Goal: Transaction & Acquisition: Purchase product/service

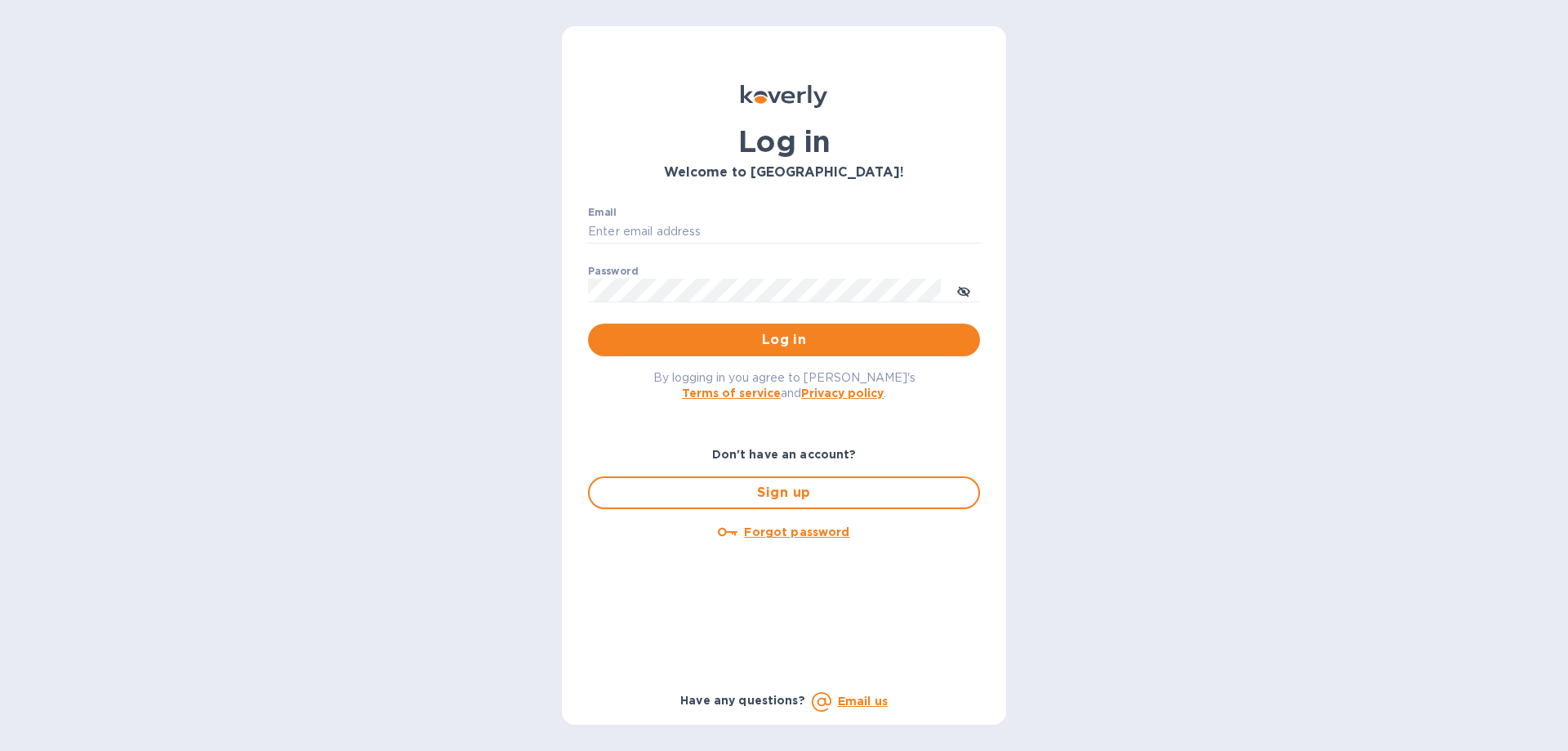
type input "[PERSON_NAME][EMAIL_ADDRESS][DOMAIN_NAME]"
drag, startPoint x: 423, startPoint y: 315, endPoint x: 646, endPoint y: 326, distance: 223.3
click at [427, 316] on div "Log in Welcome to Koverly! Email jonathan@thompsontraders.com ​ Password ​ Log …" at bounding box center [784, 375] width 1568 height 751
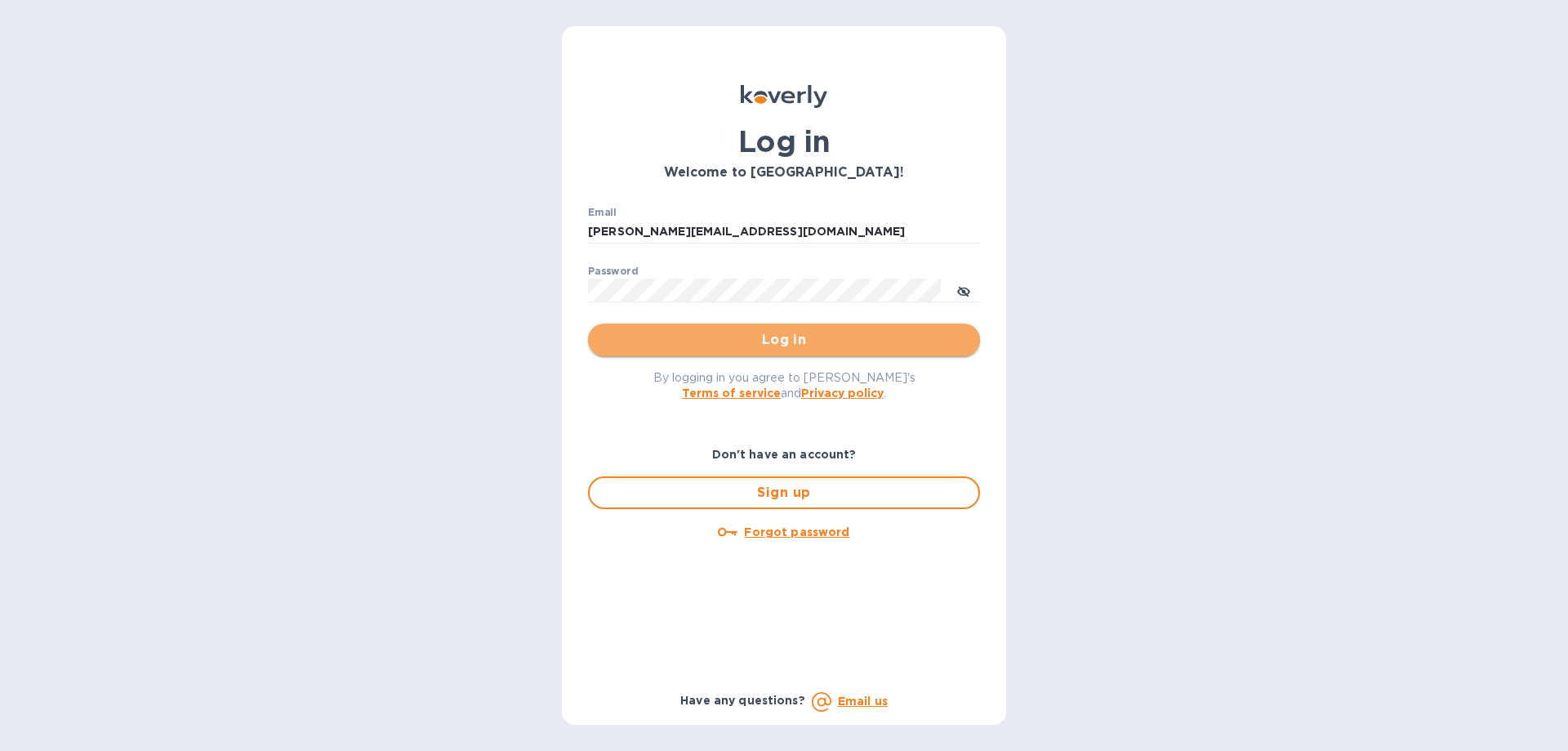
click at [668, 332] on span "Log in" at bounding box center [784, 339] width 366 height 19
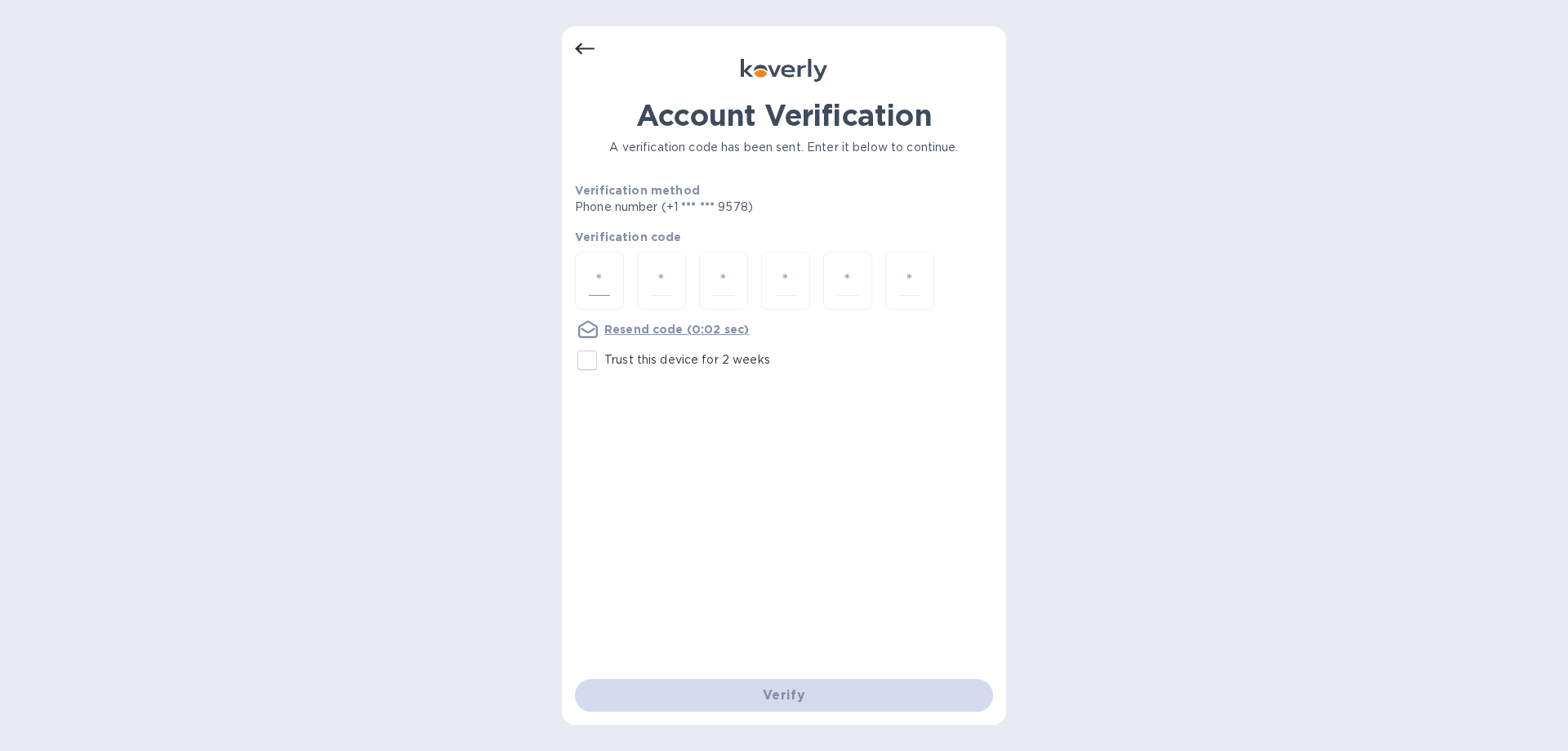
click at [615, 272] on div at bounding box center [599, 280] width 49 height 58
type input "6"
type input "0"
type input "9"
type input "6"
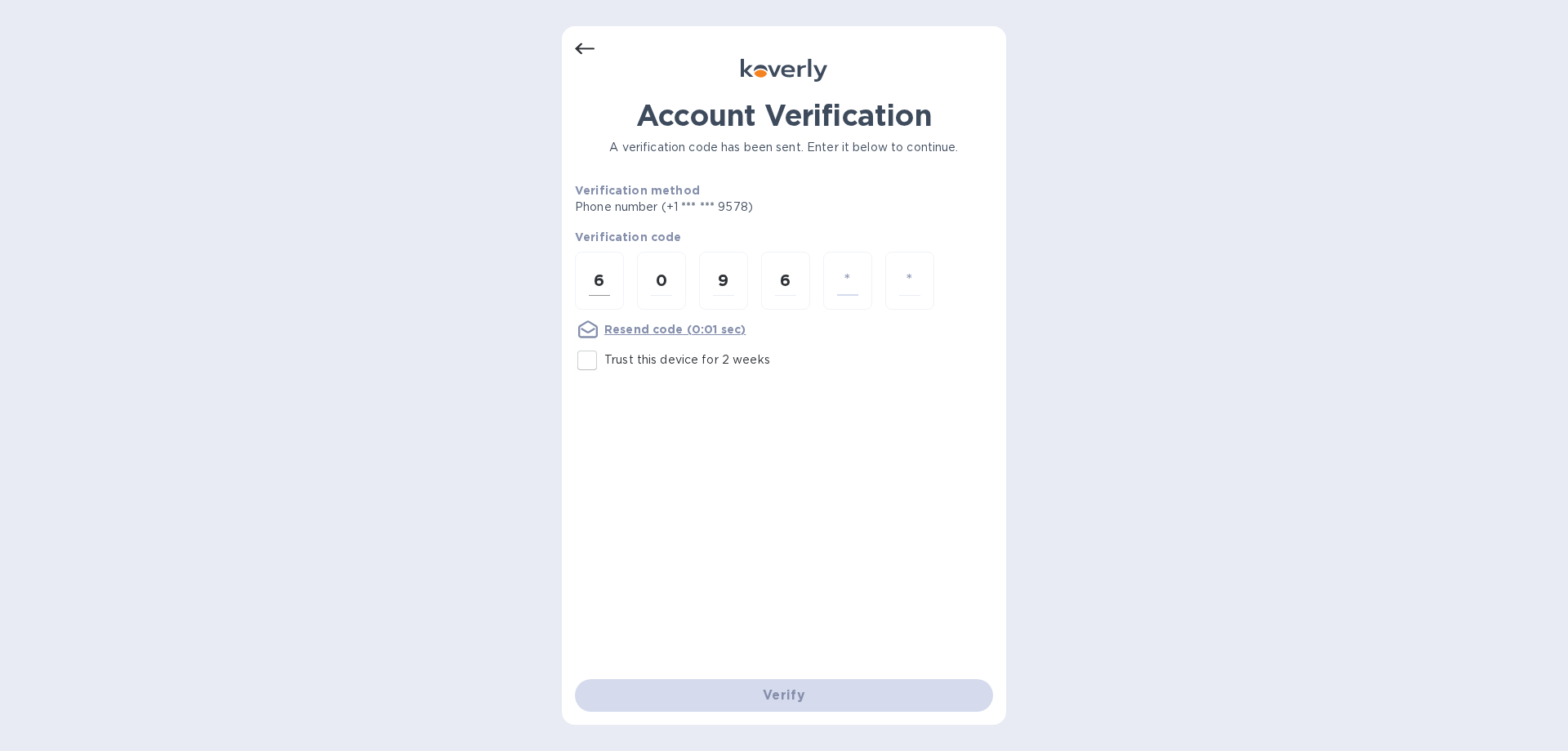
type input "7"
type input "6"
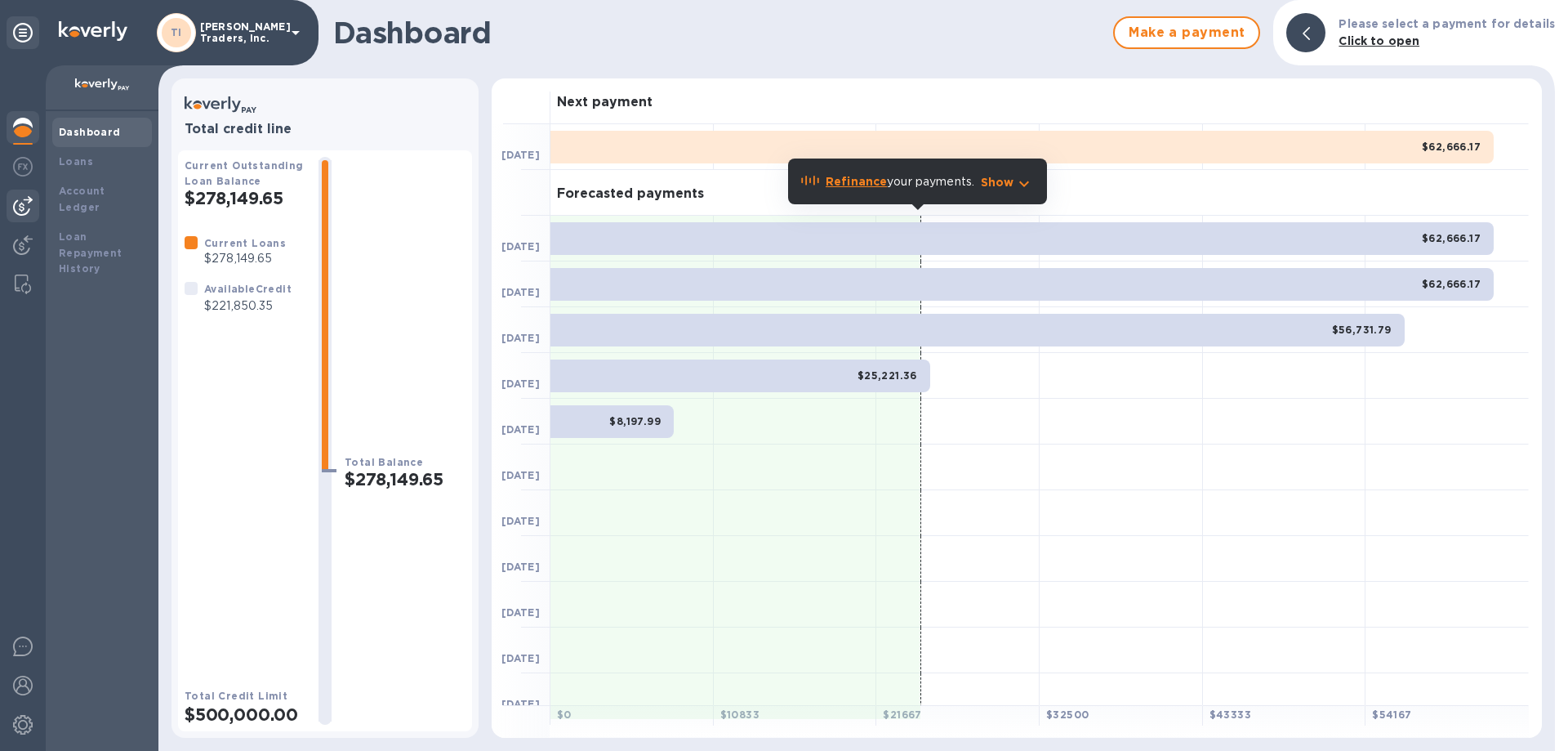
click at [20, 195] on div at bounding box center [23, 205] width 33 height 33
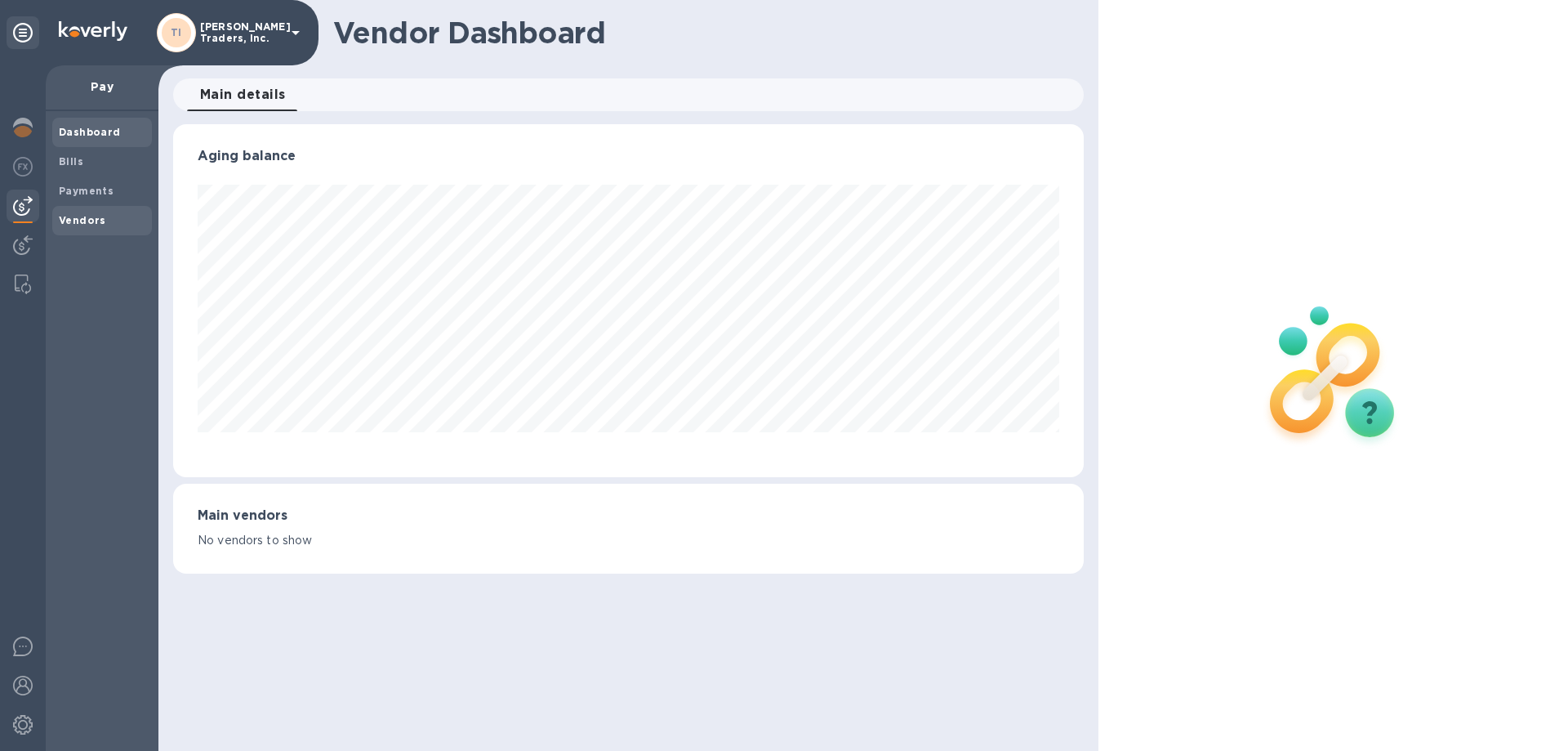
scroll to position [353, 910]
click at [77, 165] on b "Bills" at bounding box center [70, 161] width 24 height 13
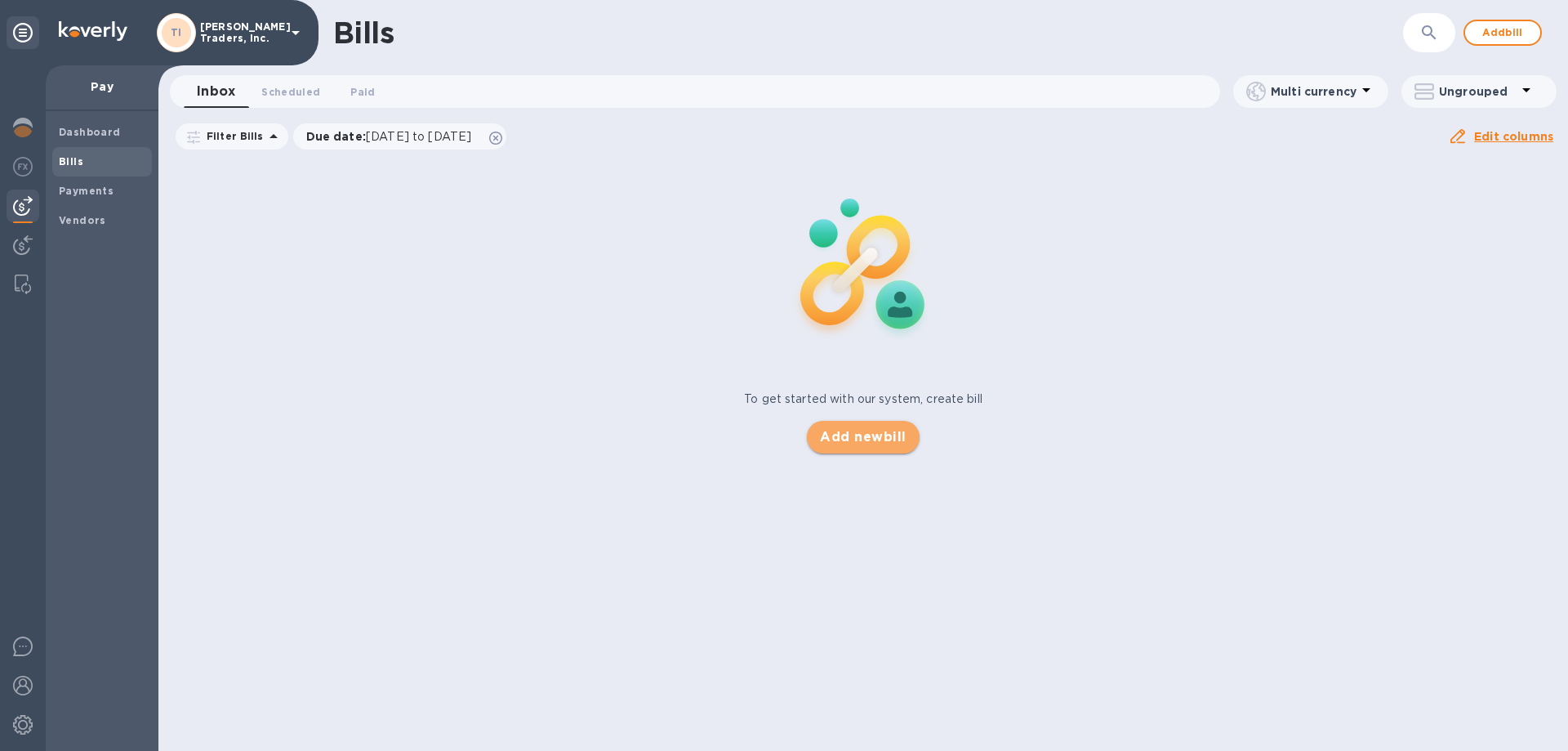
click at [902, 438] on span "Add new bill" at bounding box center [863, 436] width 85 height 19
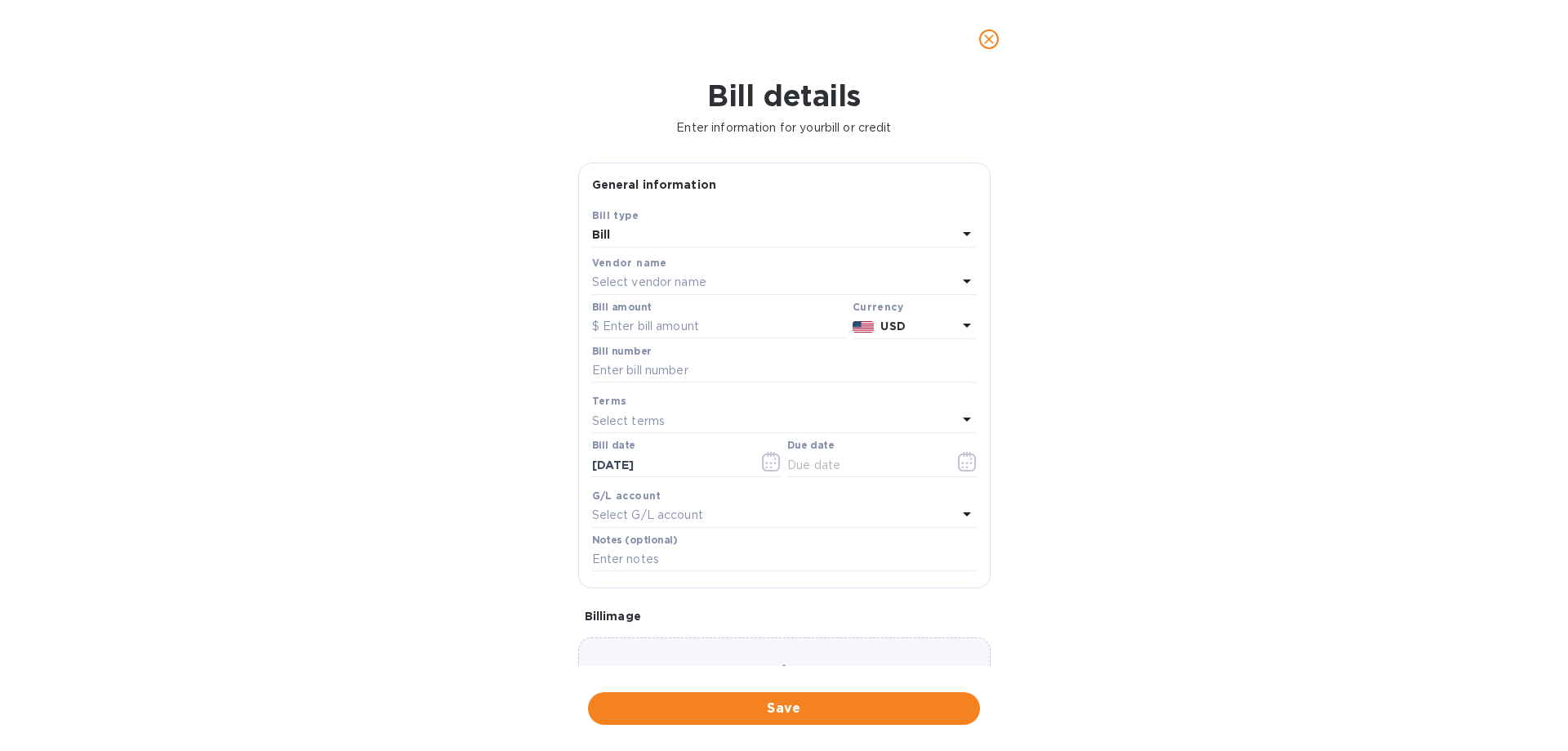
click at [763, 285] on div "Select vendor name" at bounding box center [774, 282] width 365 height 23
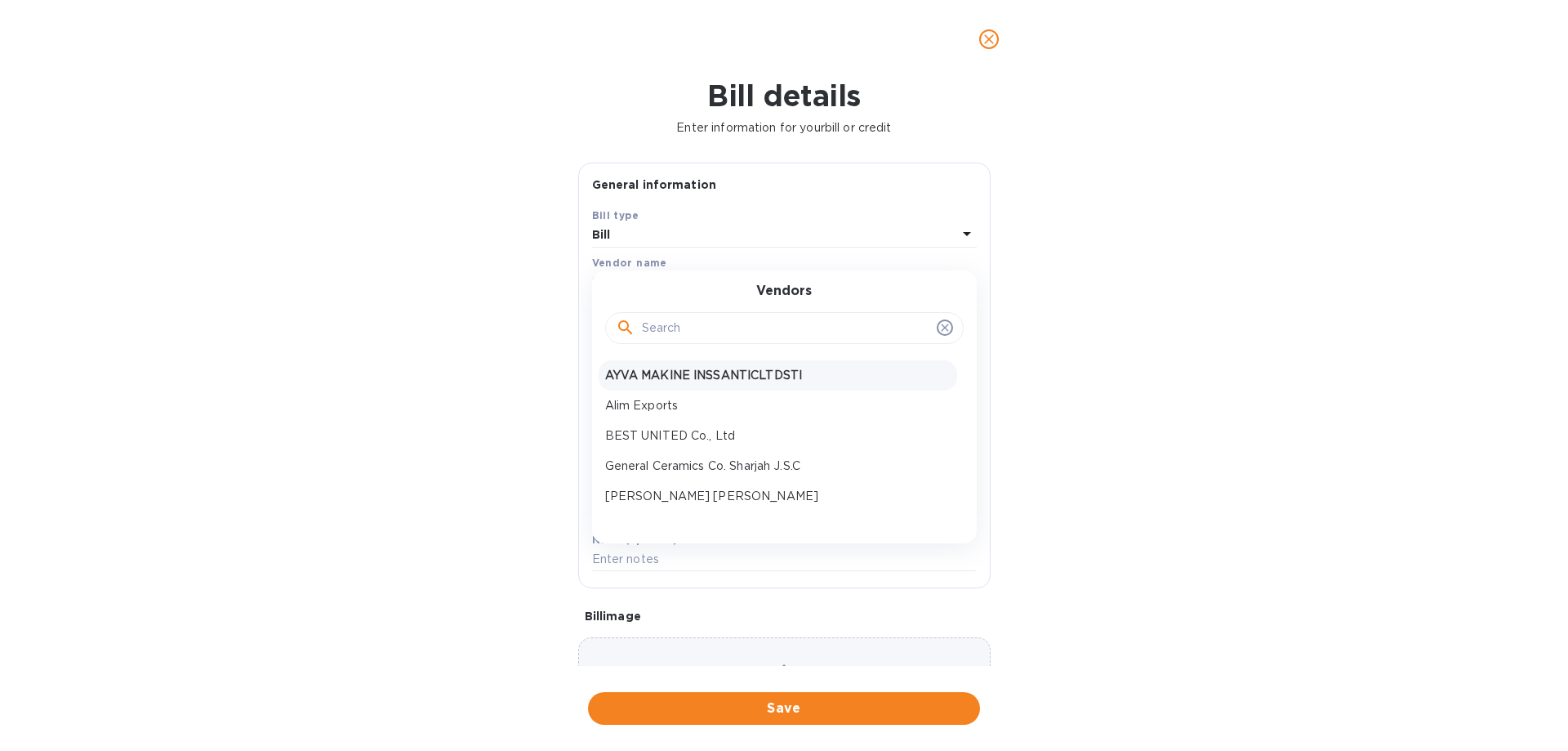
click at [737, 375] on p "AYVA MAKINE INSSANTICLTDSTI" at bounding box center [778, 375] width 346 height 17
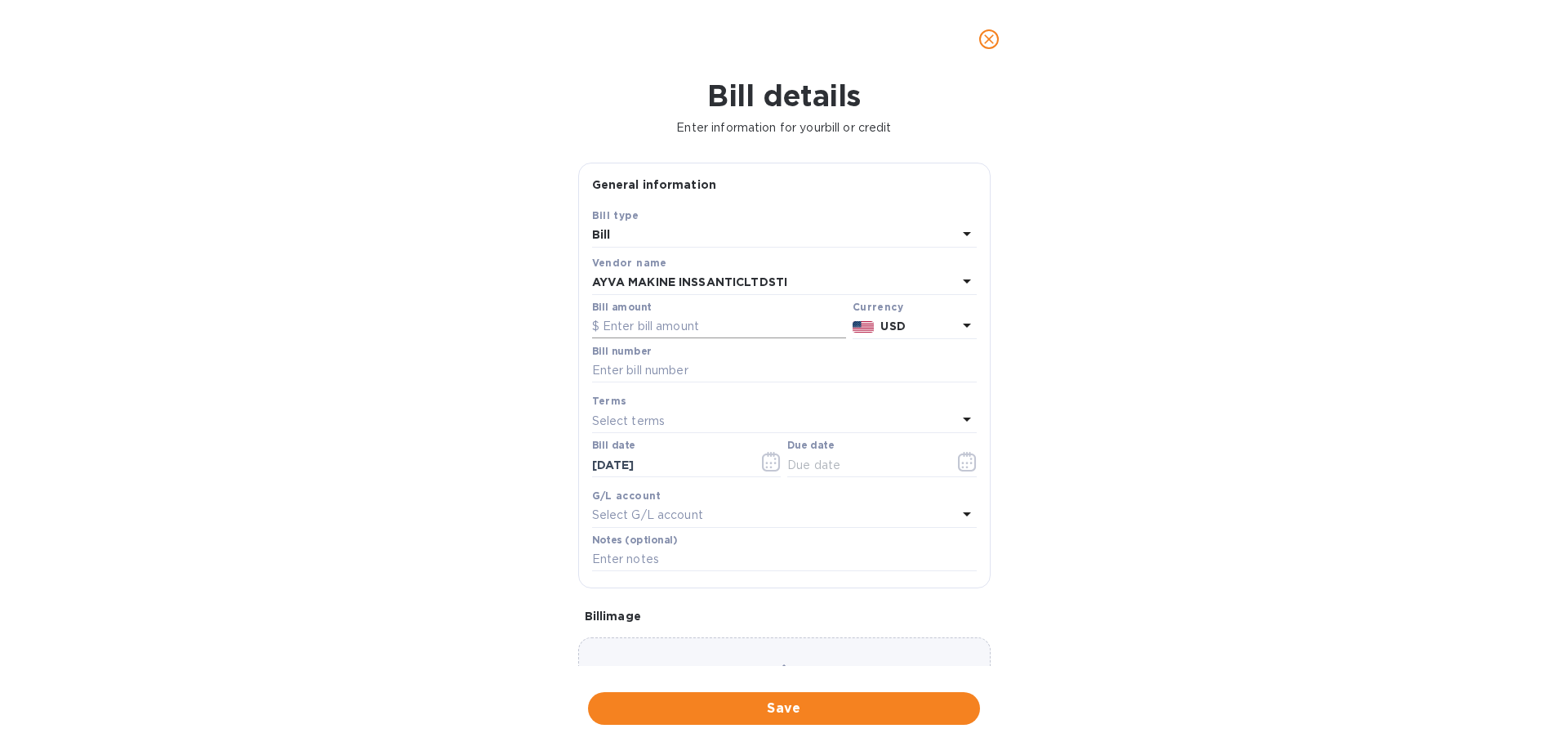
click at [712, 334] on input "text" at bounding box center [718, 327] width 254 height 24
type input "221,550.85"
click at [515, 364] on div "Bill details Enter information for your bill or credit General information Save…" at bounding box center [784, 414] width 1568 height 672
click at [627, 368] on input "text" at bounding box center [784, 370] width 385 height 24
type input "SAN0250 251 252 253 254 255 131M"
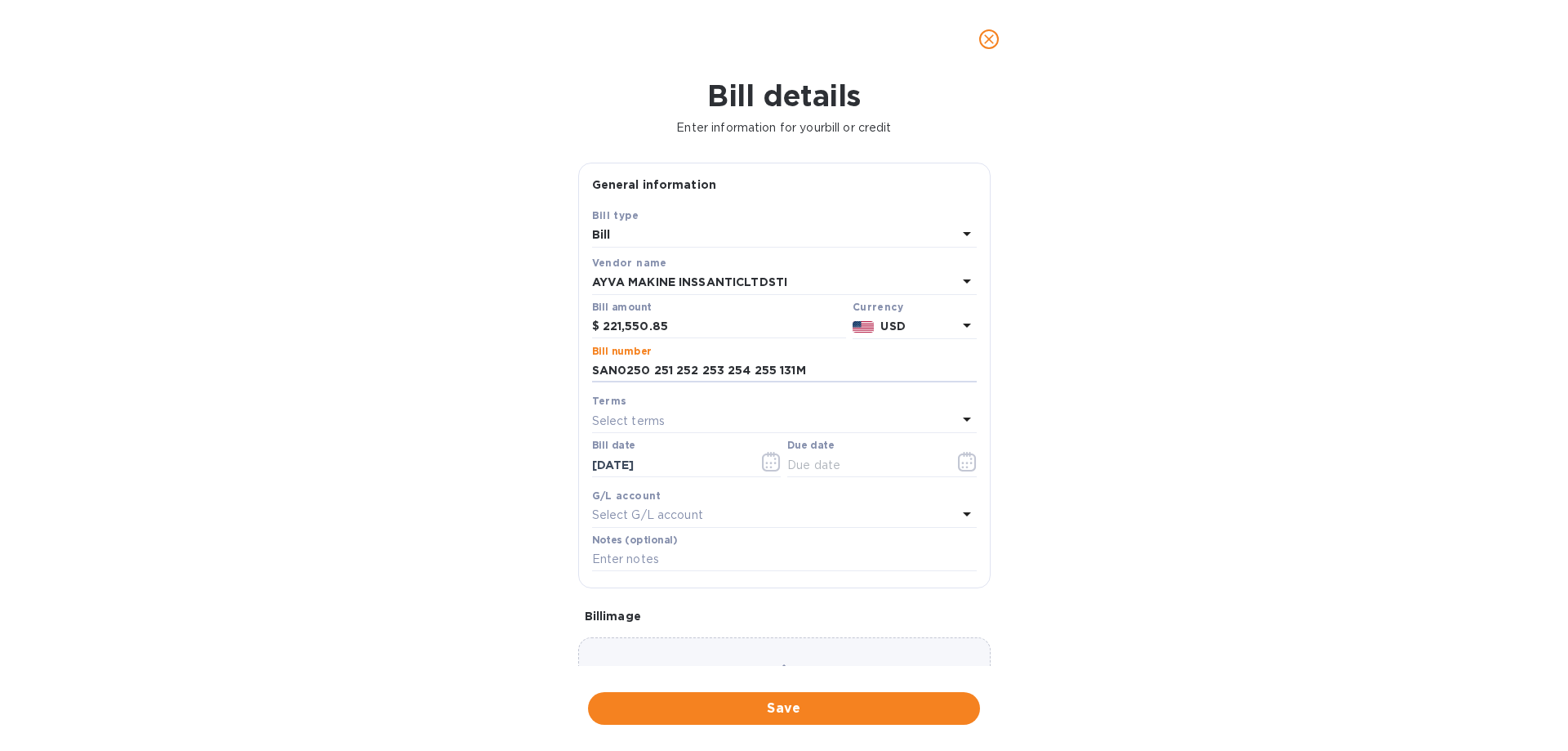
click at [828, 413] on div "Select terms" at bounding box center [774, 420] width 365 height 23
click at [750, 513] on p "NET 30" at bounding box center [778, 514] width 346 height 17
type input "[DATE]"
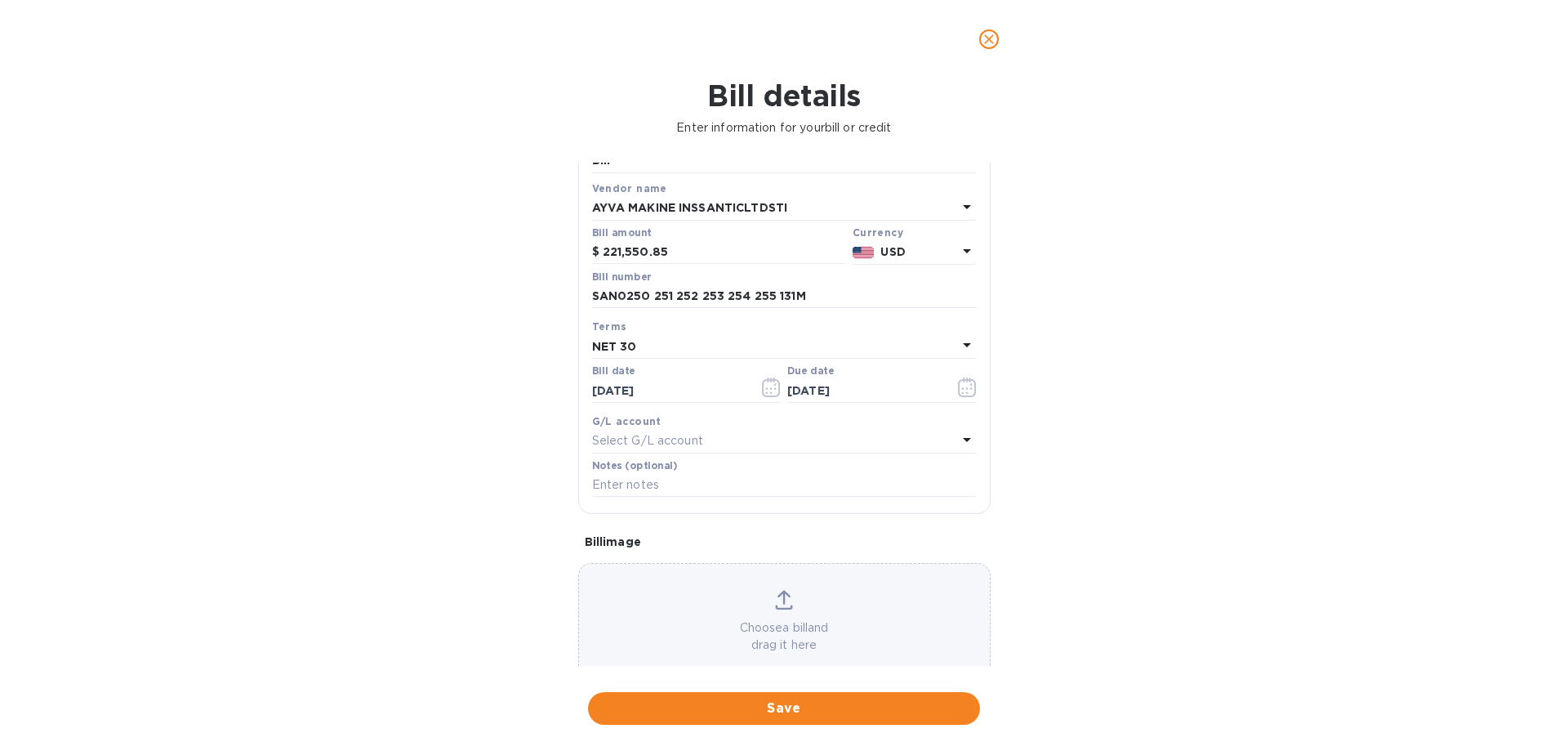
scroll to position [109, 0]
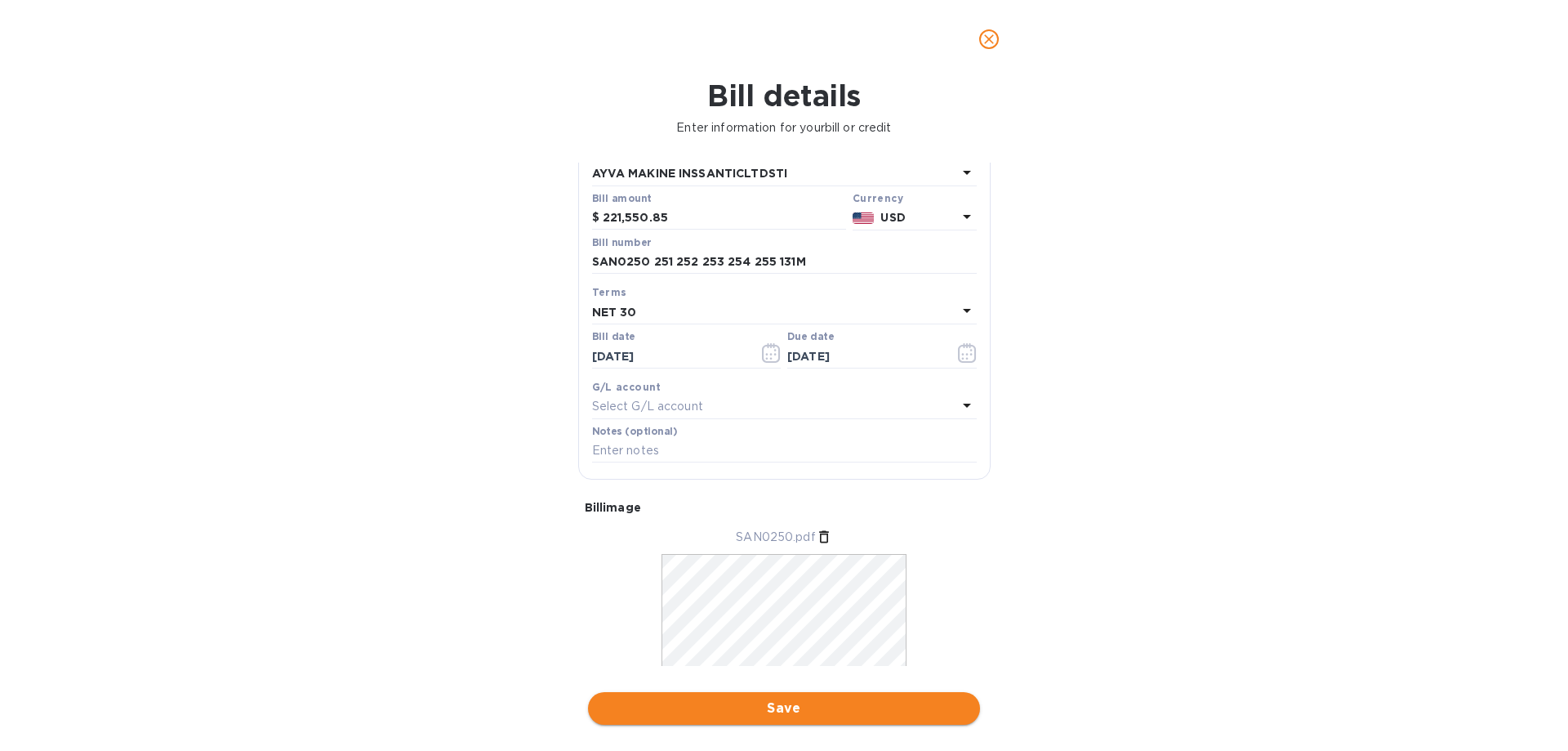
click at [857, 707] on span "Save" at bounding box center [784, 707] width 366 height 19
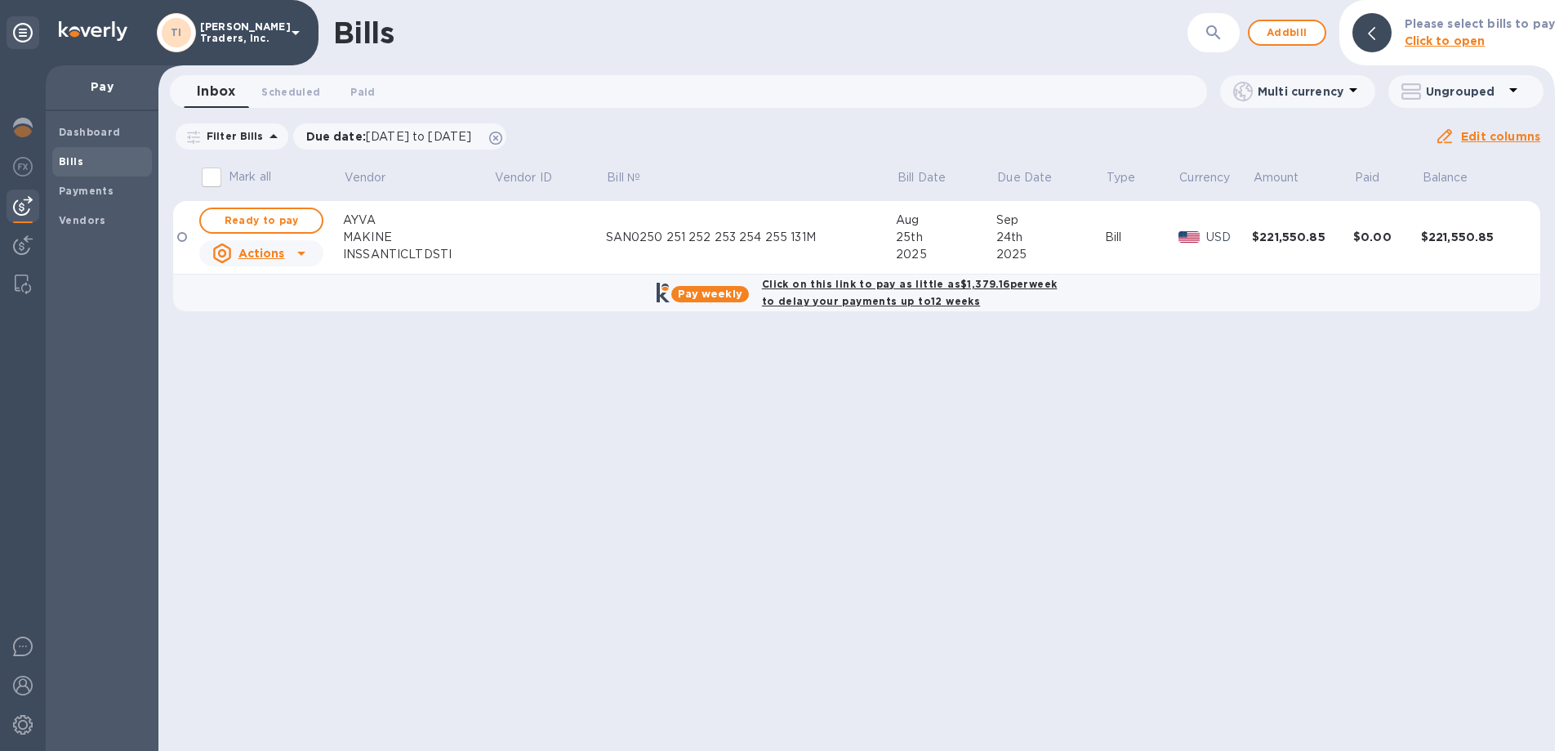
click at [841, 280] on b "Click on this link to pay as little as $1,379.16 per week to delay your payment…" at bounding box center [909, 292] width 296 height 29
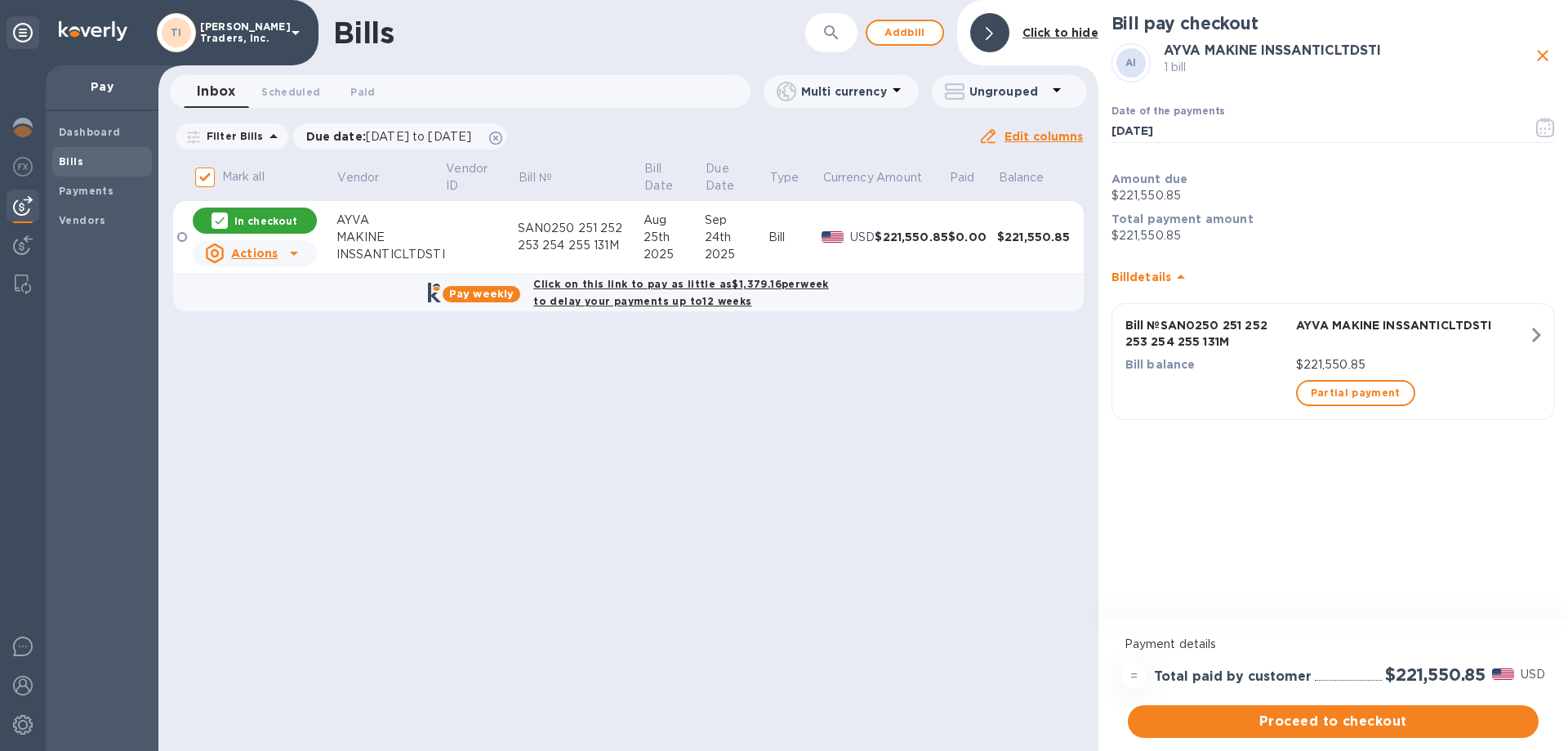
click at [584, 282] on b "Click on this link to pay as little as $1,379.16 per week to delay your payment…" at bounding box center [681, 292] width 296 height 29
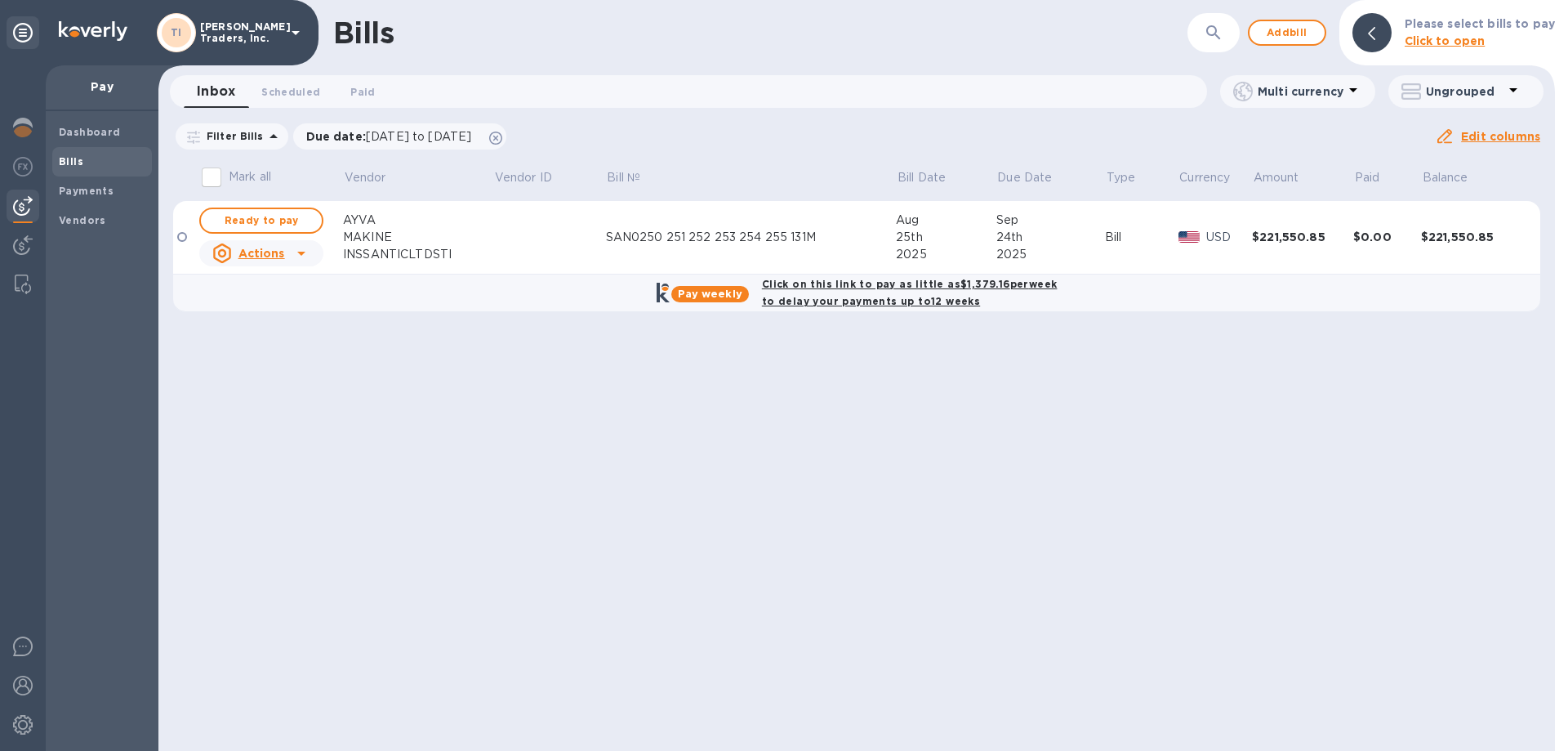
checkbox input "true"
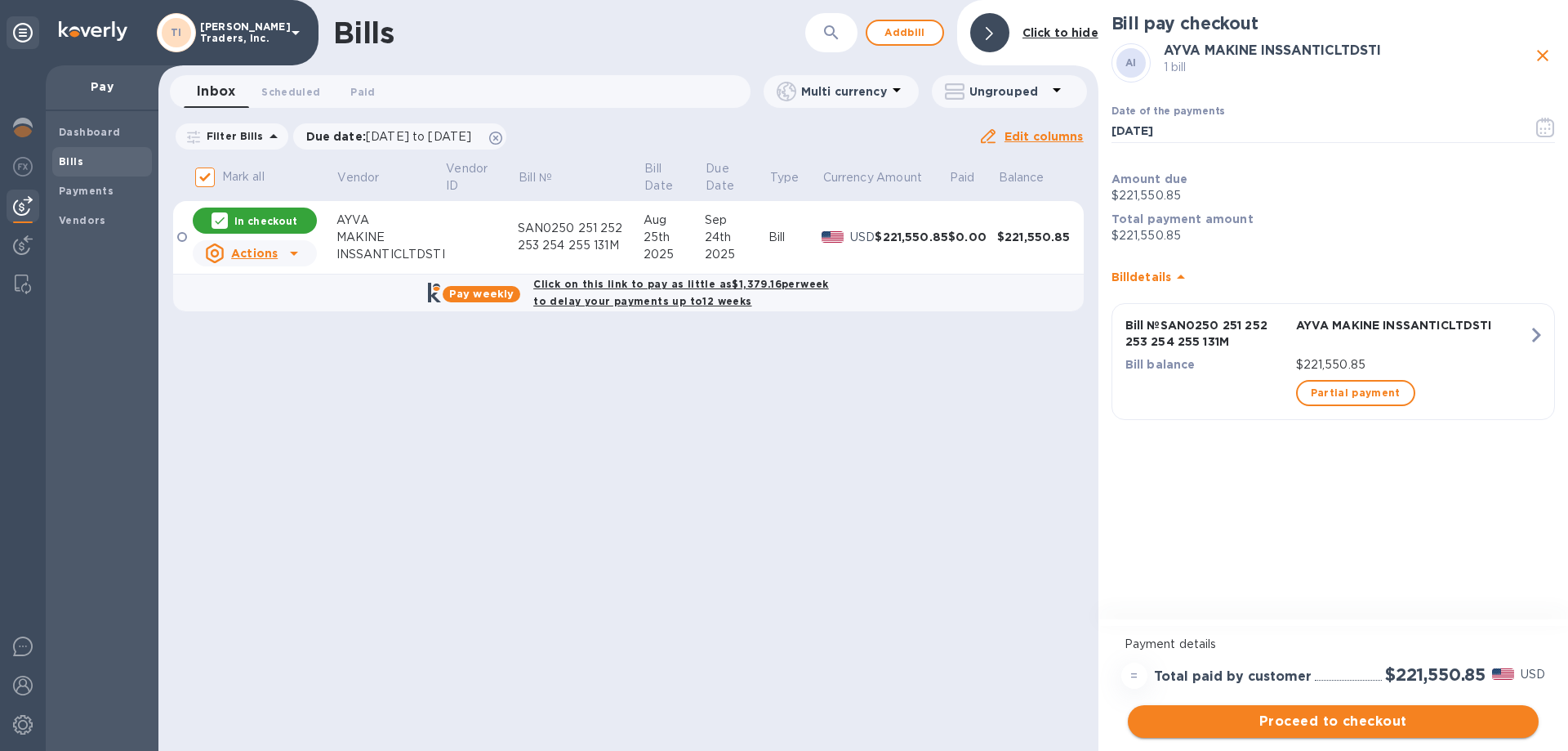
click at [1296, 718] on span "Proceed to checkout" at bounding box center [1334, 721] width 385 height 19
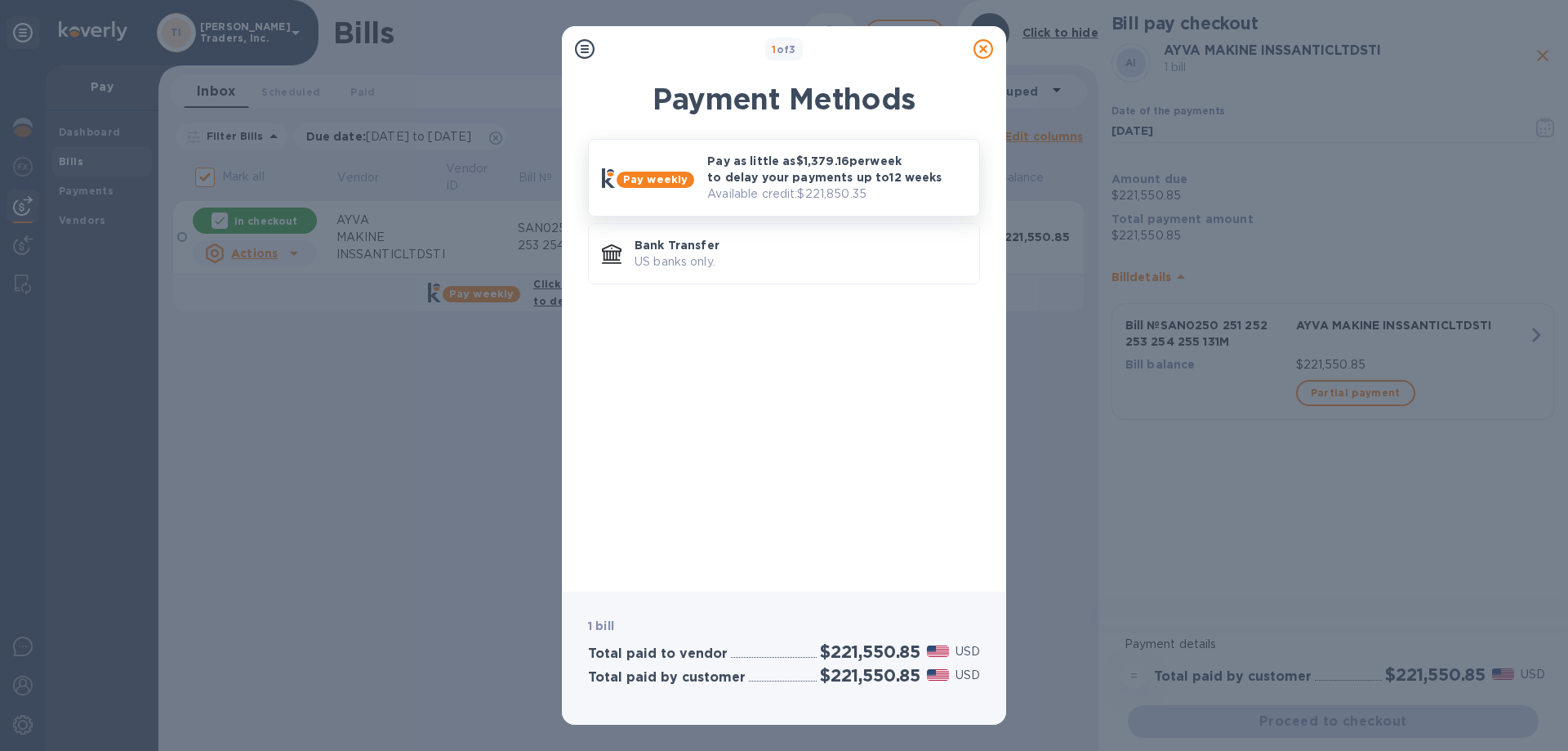
click at [818, 160] on p "Pay as little as $1,379.16 per week to delay your payments up to 12 weeks" at bounding box center [836, 168] width 259 height 33
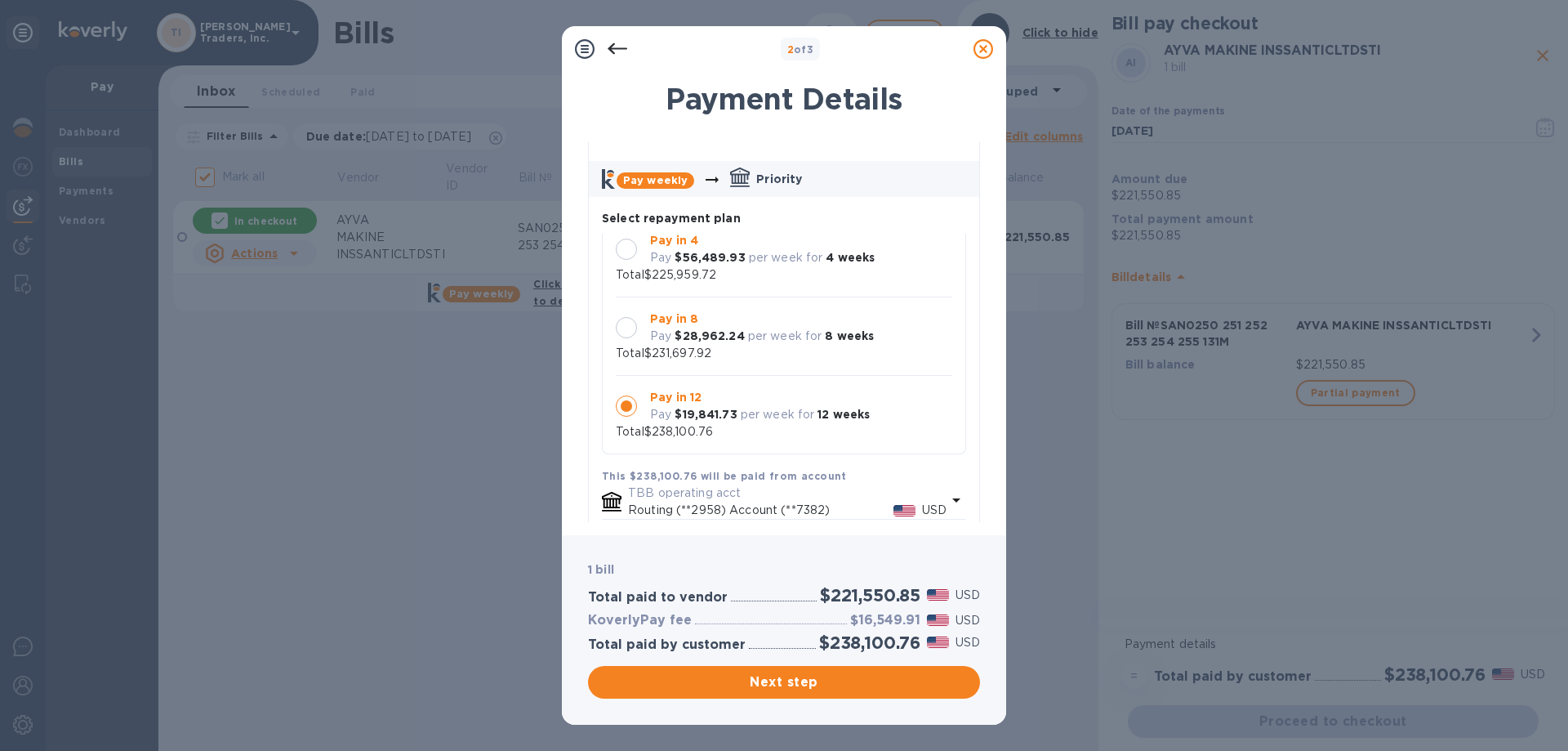
scroll to position [82, 0]
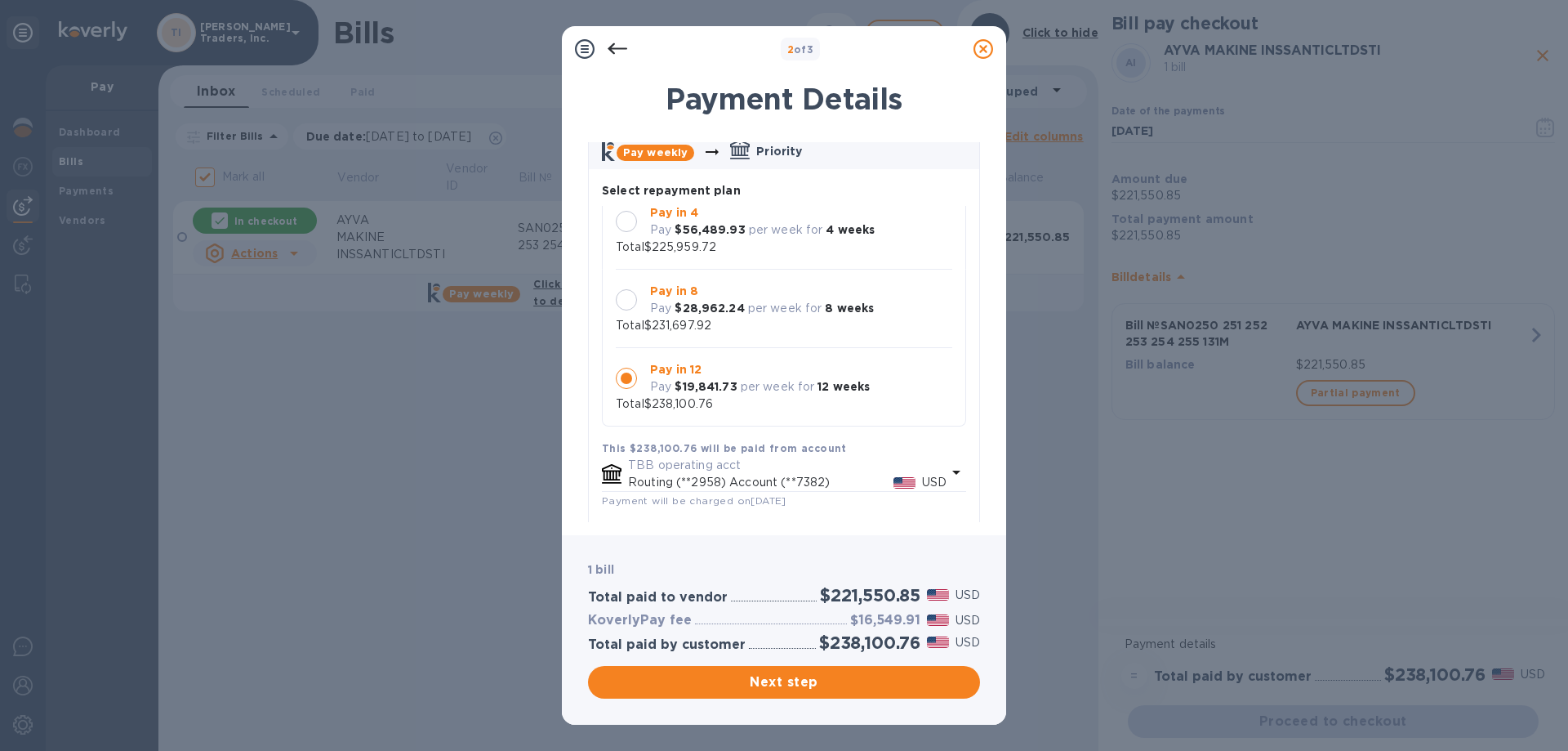
click at [636, 301] on div at bounding box center [626, 299] width 21 height 21
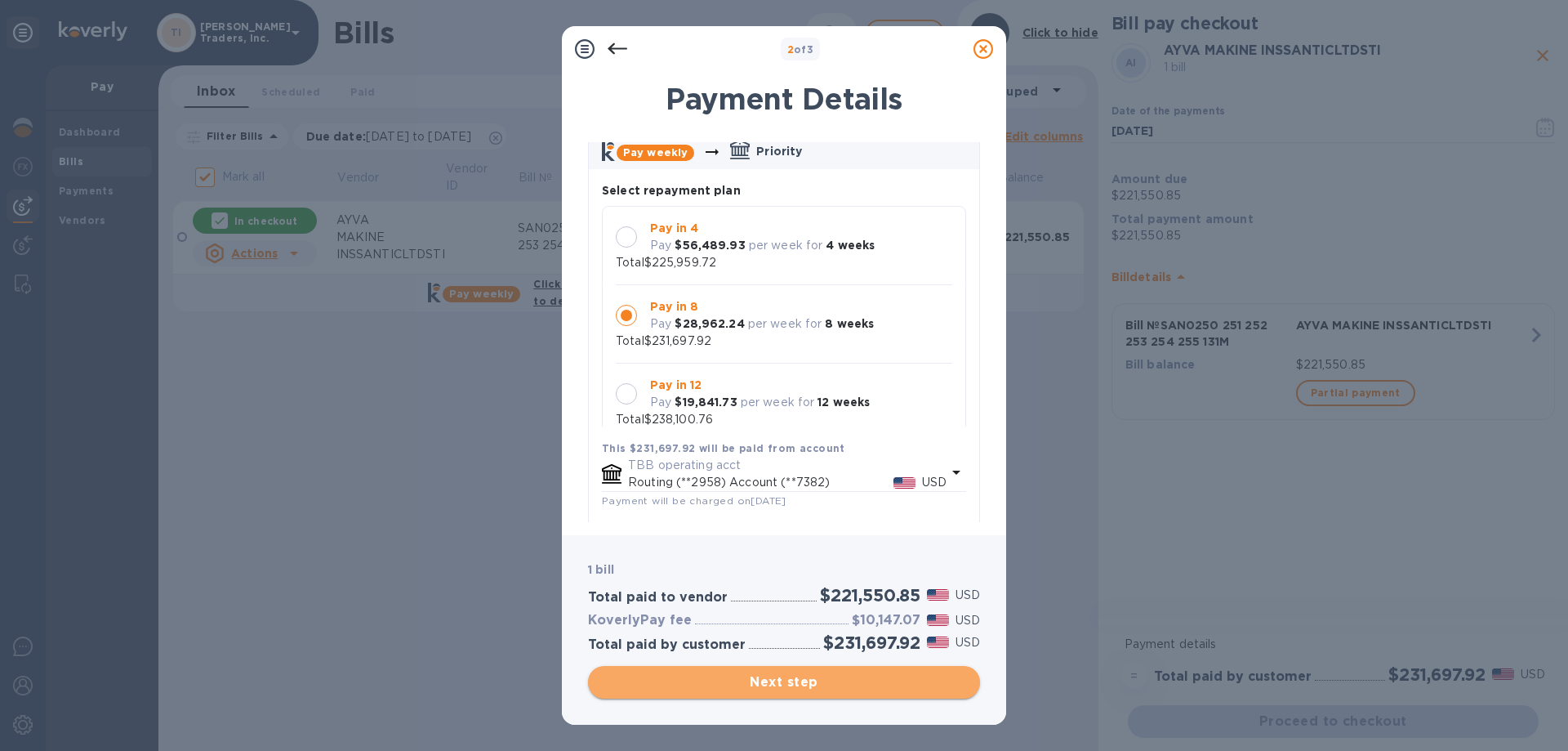
click at [827, 679] on span "Next step" at bounding box center [784, 682] width 366 height 19
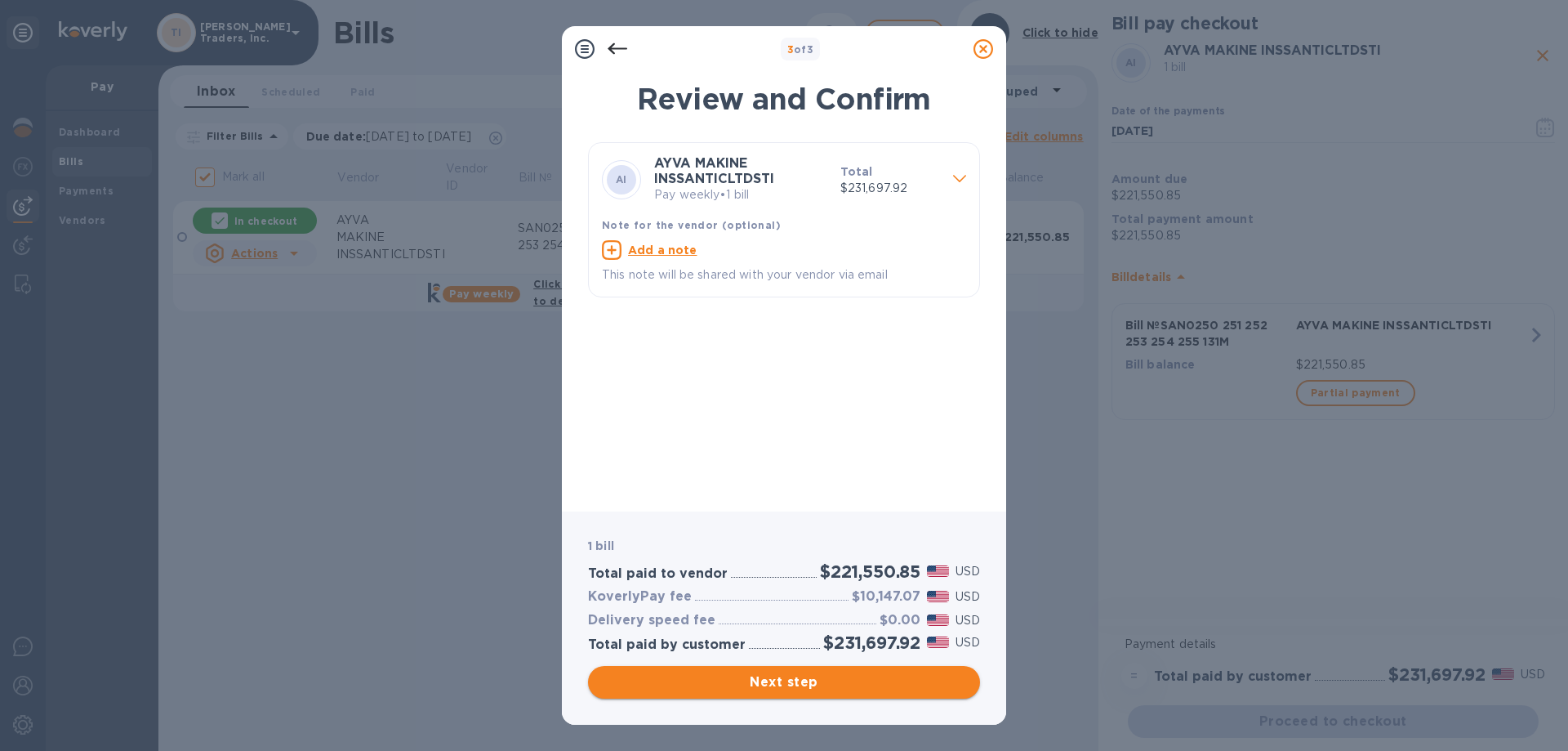
click at [810, 683] on span "Next step" at bounding box center [784, 682] width 366 height 19
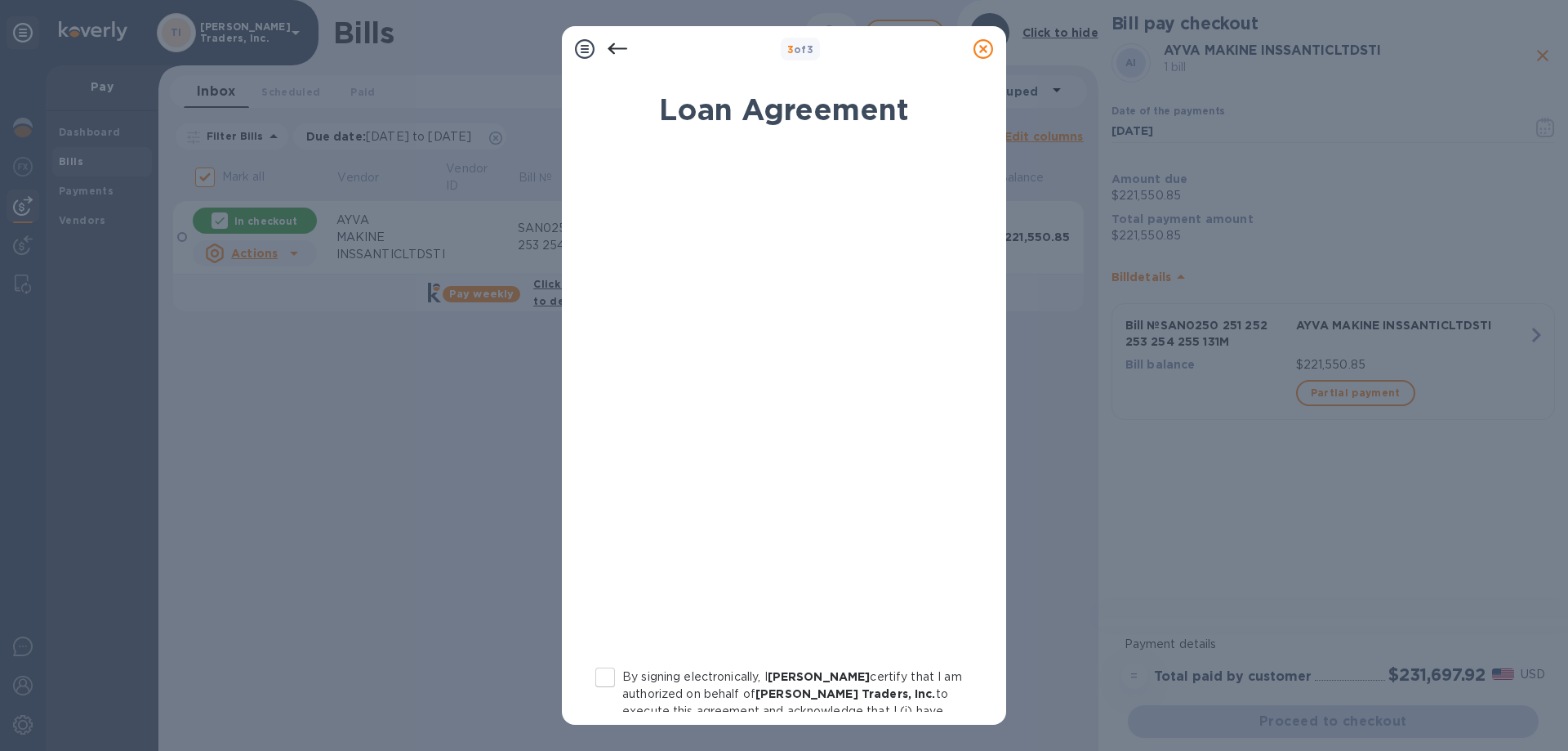
click at [607, 677] on input "By signing electronically, I [PERSON_NAME] certify that I am authorized on beha…" at bounding box center [605, 676] width 34 height 34
checkbox input "true"
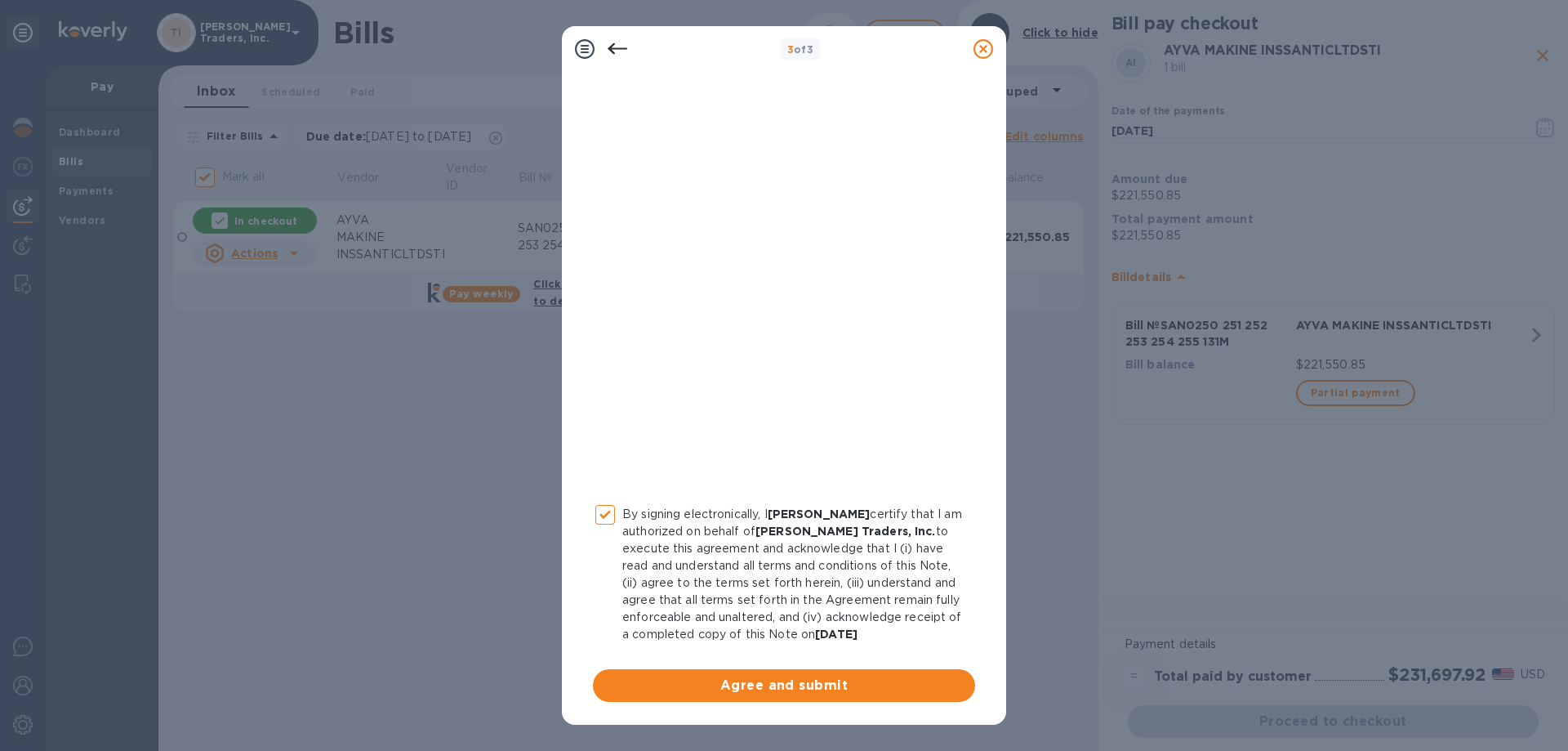
scroll to position [180, 0]
click at [763, 685] on span "Agree and submit" at bounding box center [784, 685] width 356 height 19
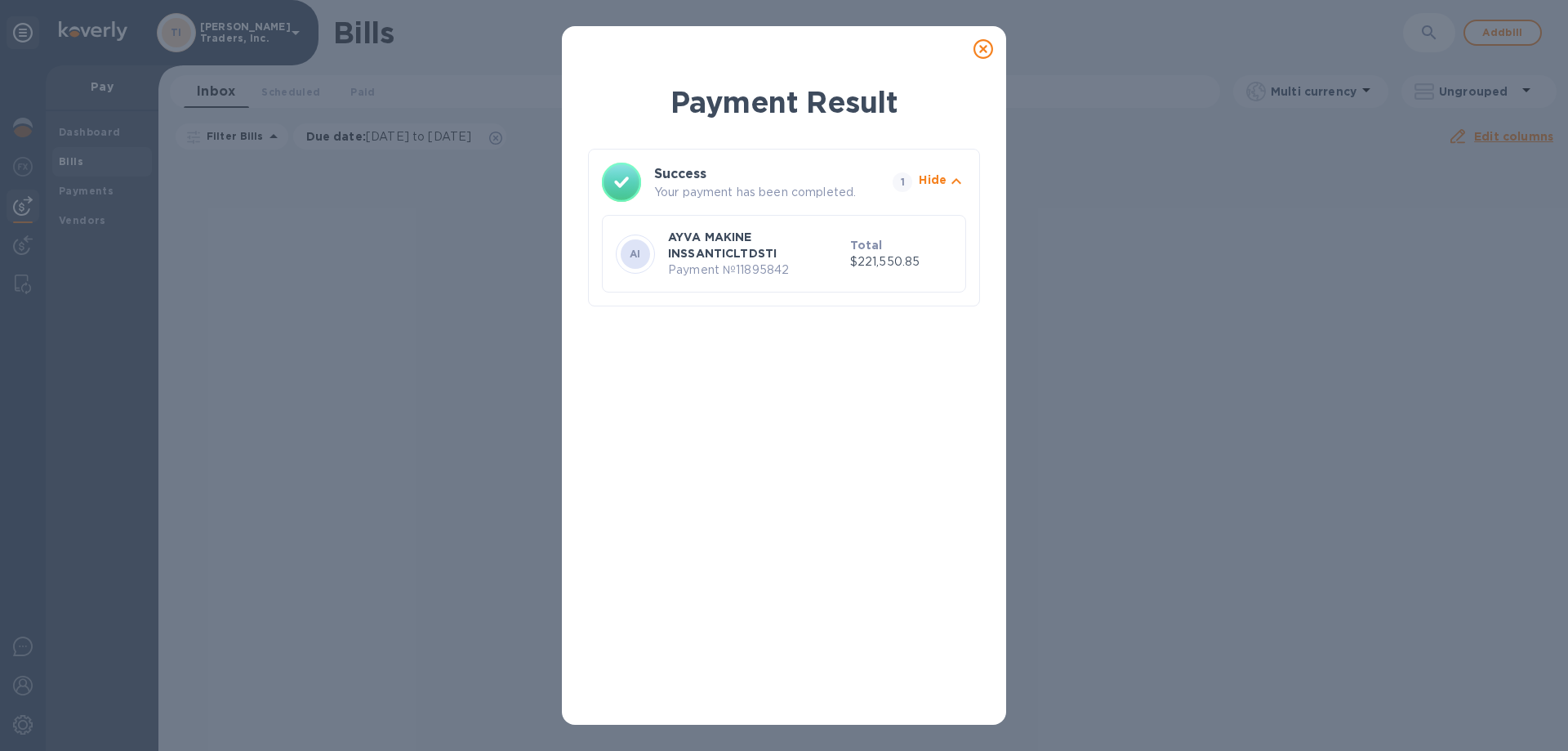
click at [985, 49] on icon at bounding box center [983, 49] width 19 height 19
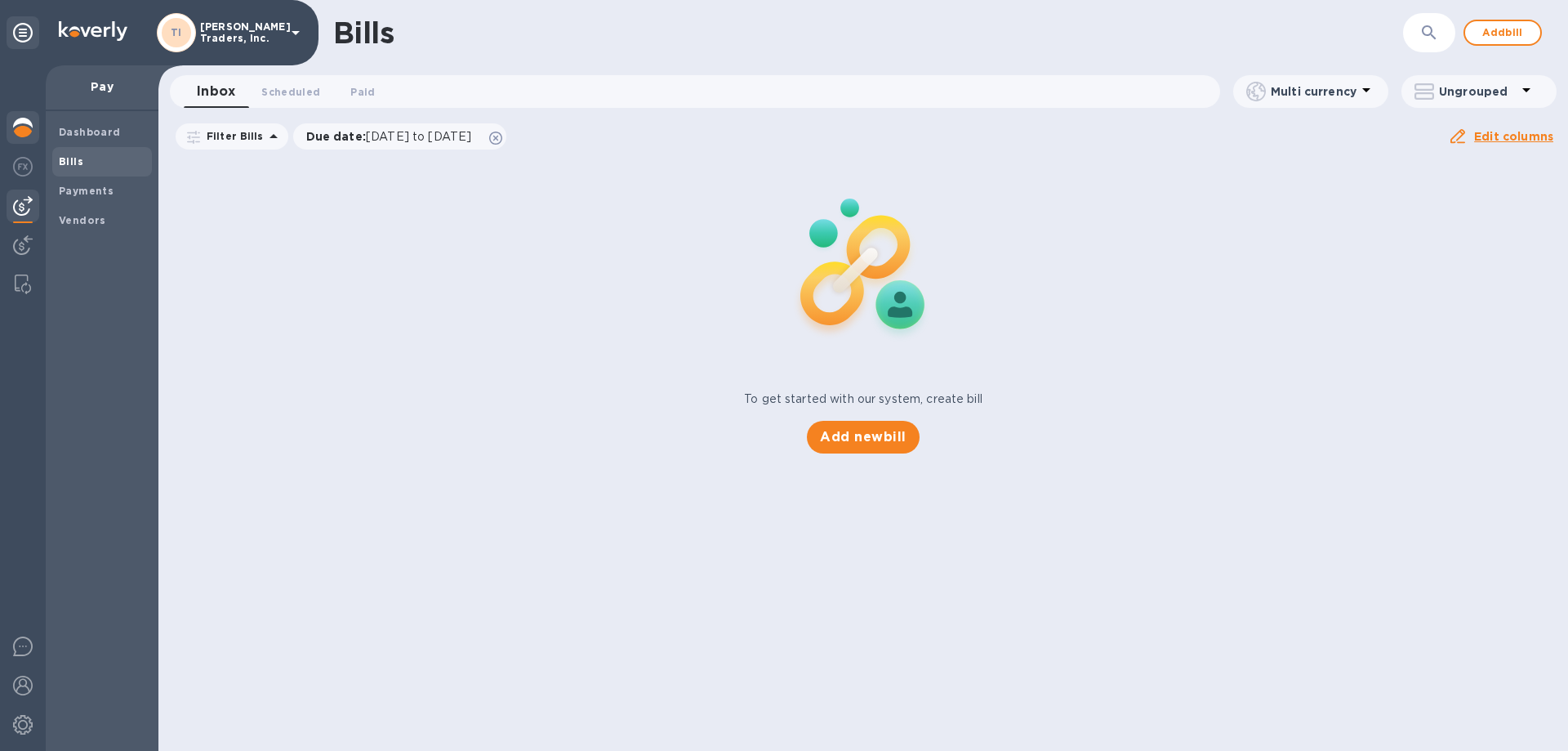
drag, startPoint x: 12, startPoint y: 126, endPoint x: 31, endPoint y: 146, distance: 27.6
click at [13, 126] on div at bounding box center [23, 129] width 33 height 36
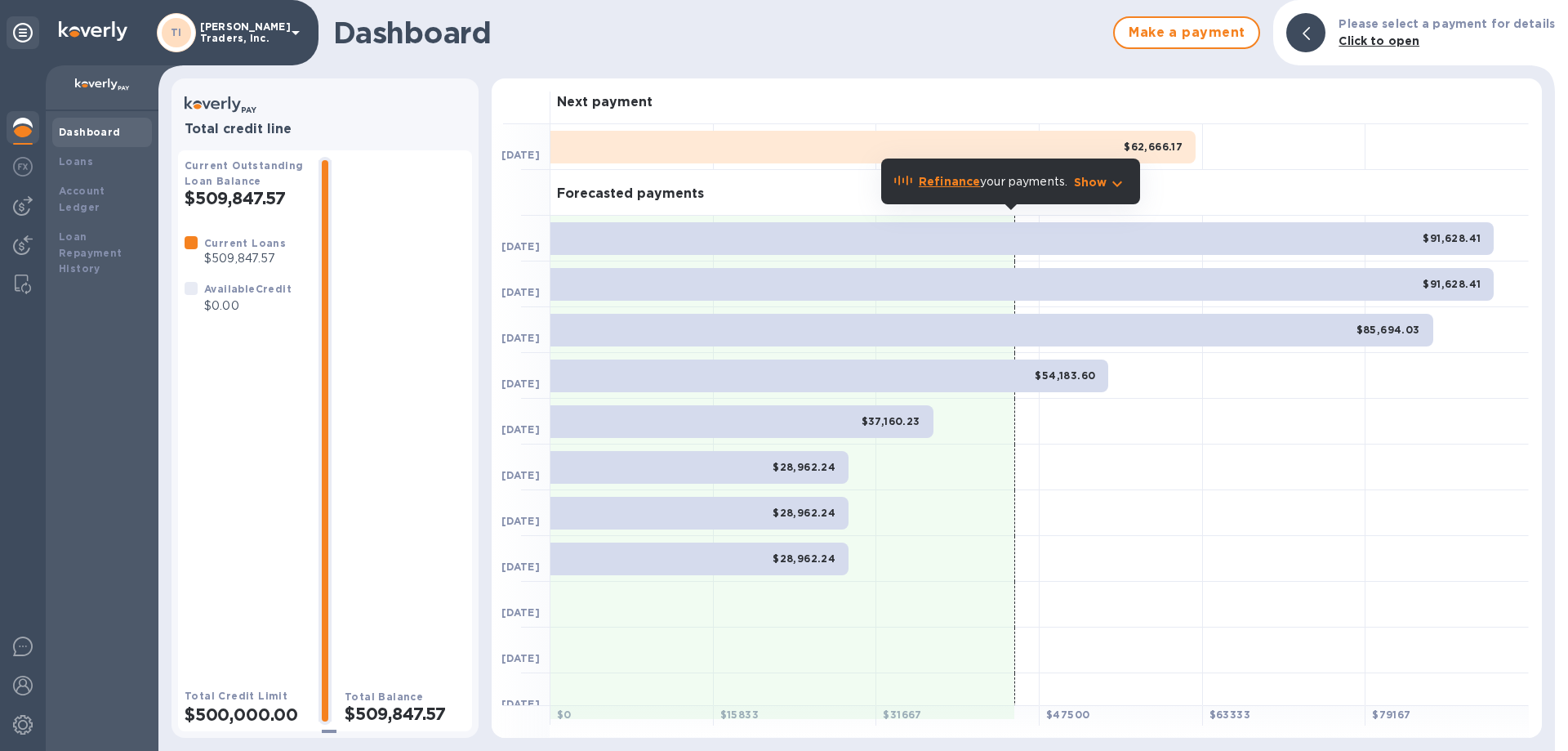
click at [1041, 289] on div "$91,628.41" at bounding box center [1022, 284] width 943 height 33
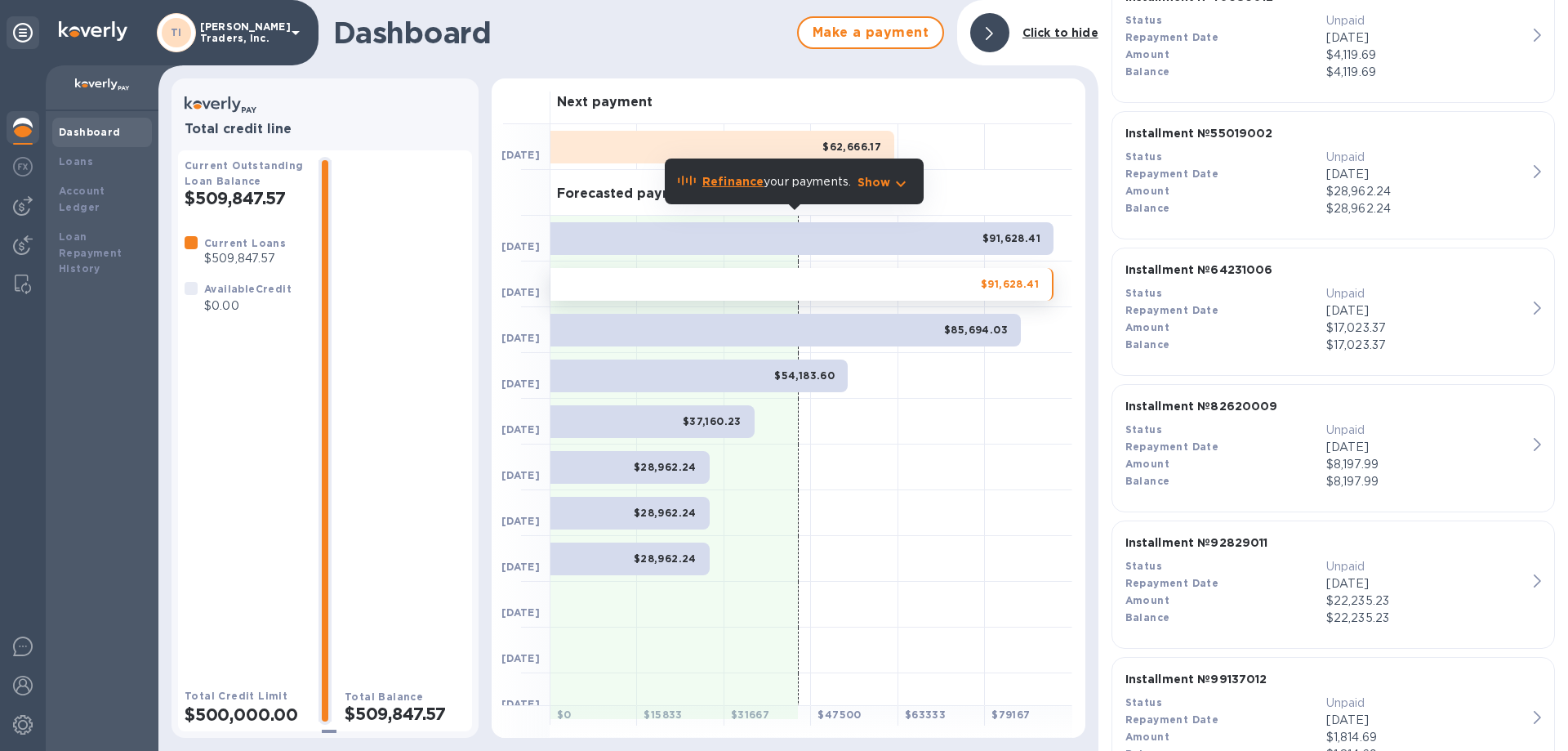
scroll to position [283, 0]
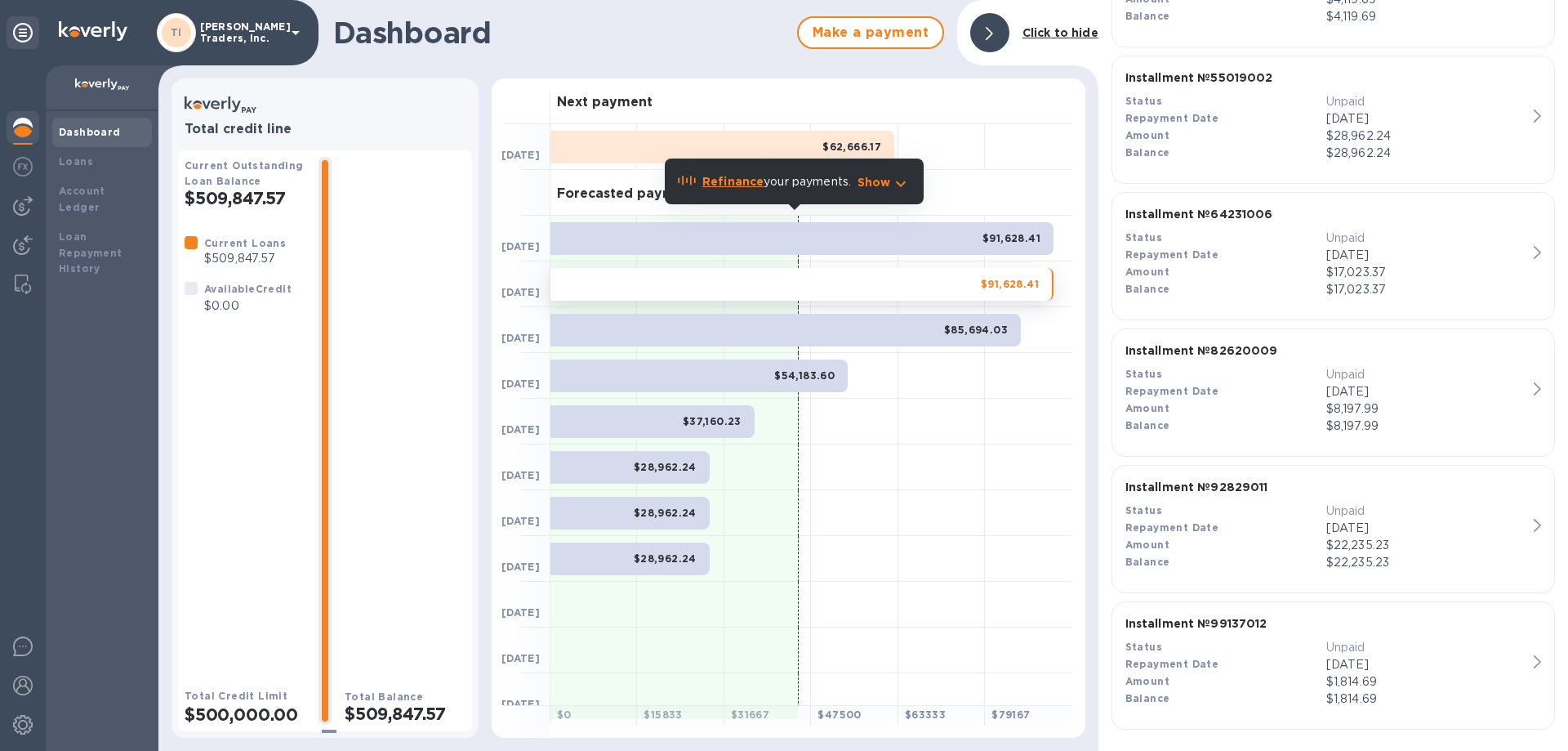
click at [991, 29] on icon at bounding box center [990, 33] width 8 height 13
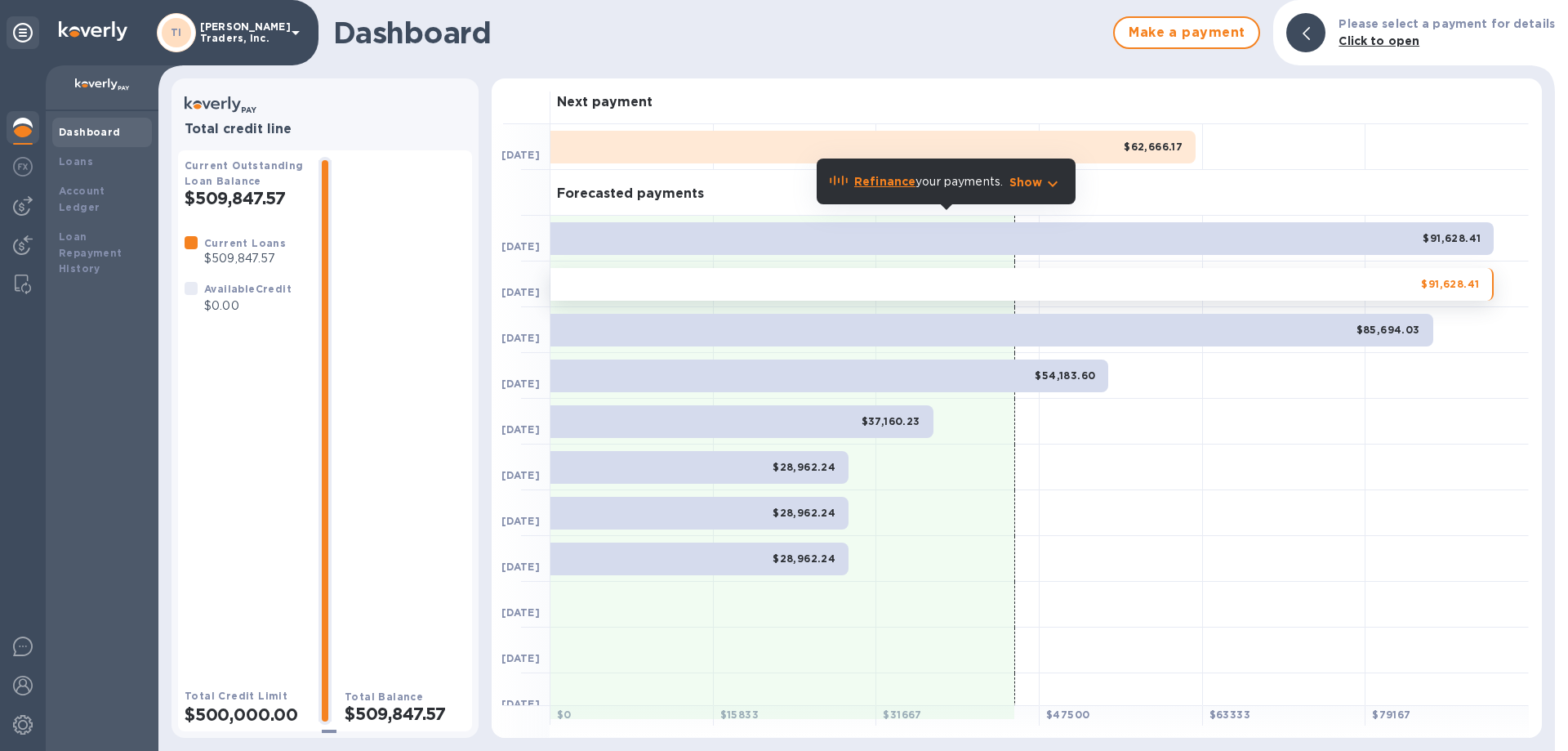
click at [28, 121] on img at bounding box center [23, 127] width 19 height 19
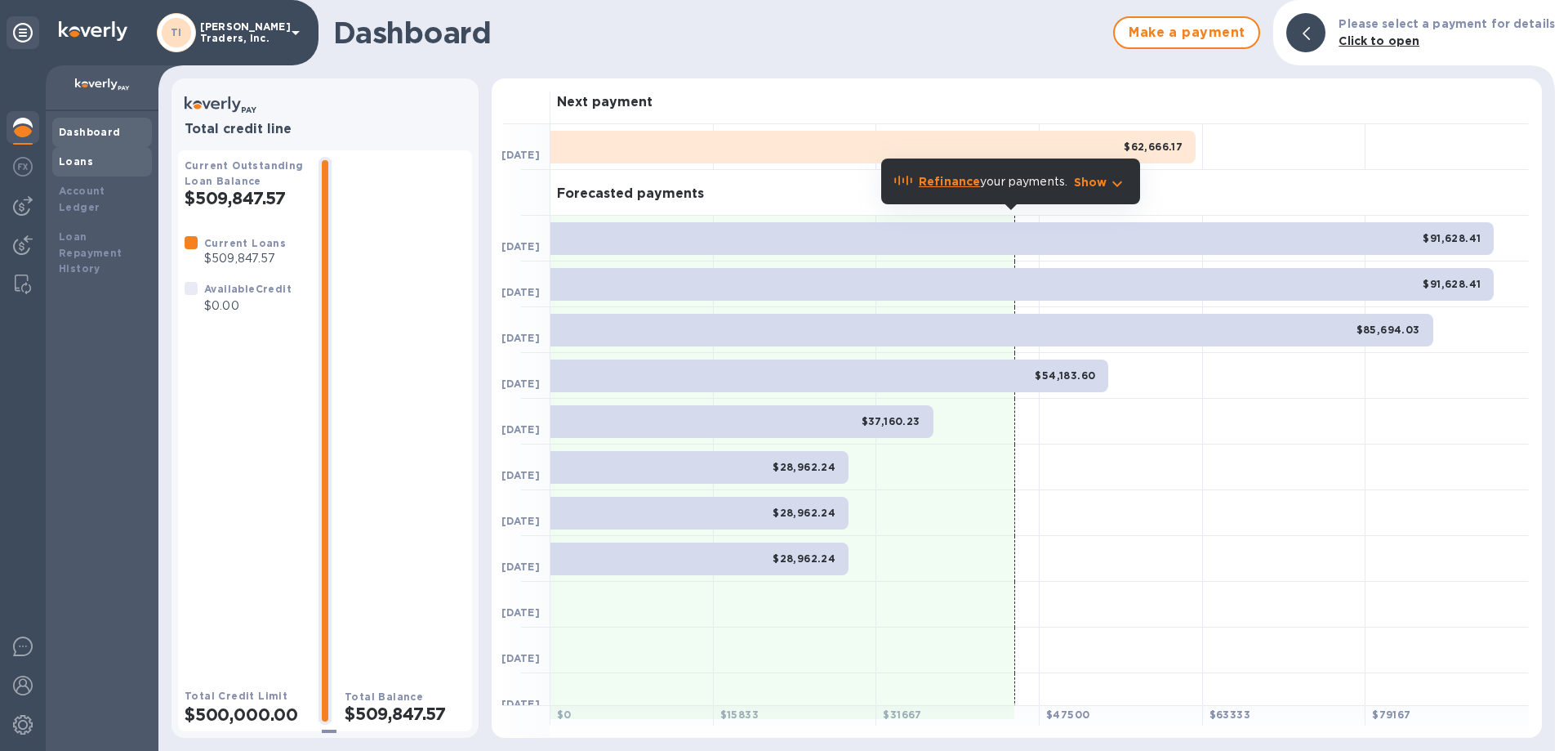
click at [104, 166] on div "Loans" at bounding box center [101, 162] width 86 height 17
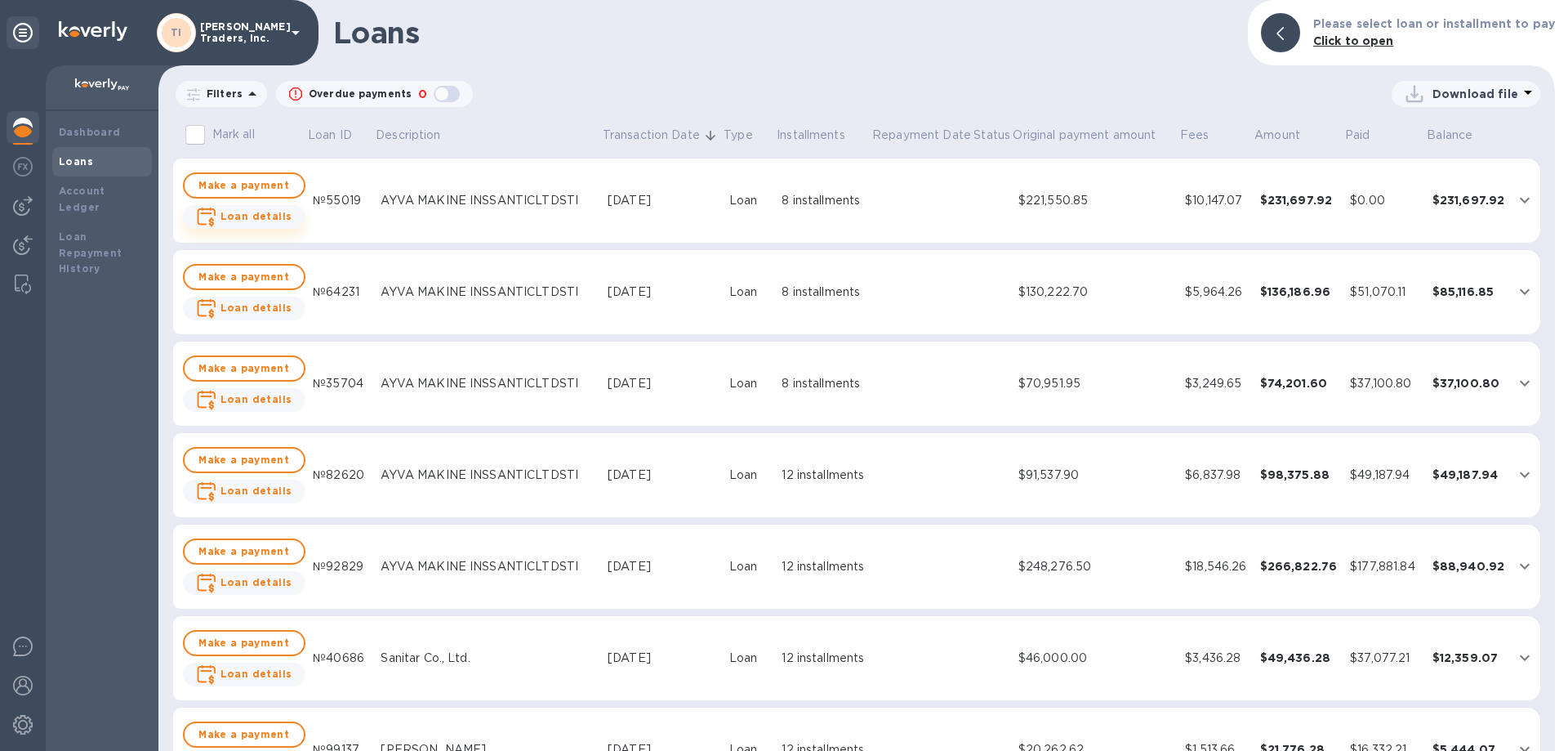
click at [244, 213] on b "Loan details" at bounding box center [256, 216] width 72 height 13
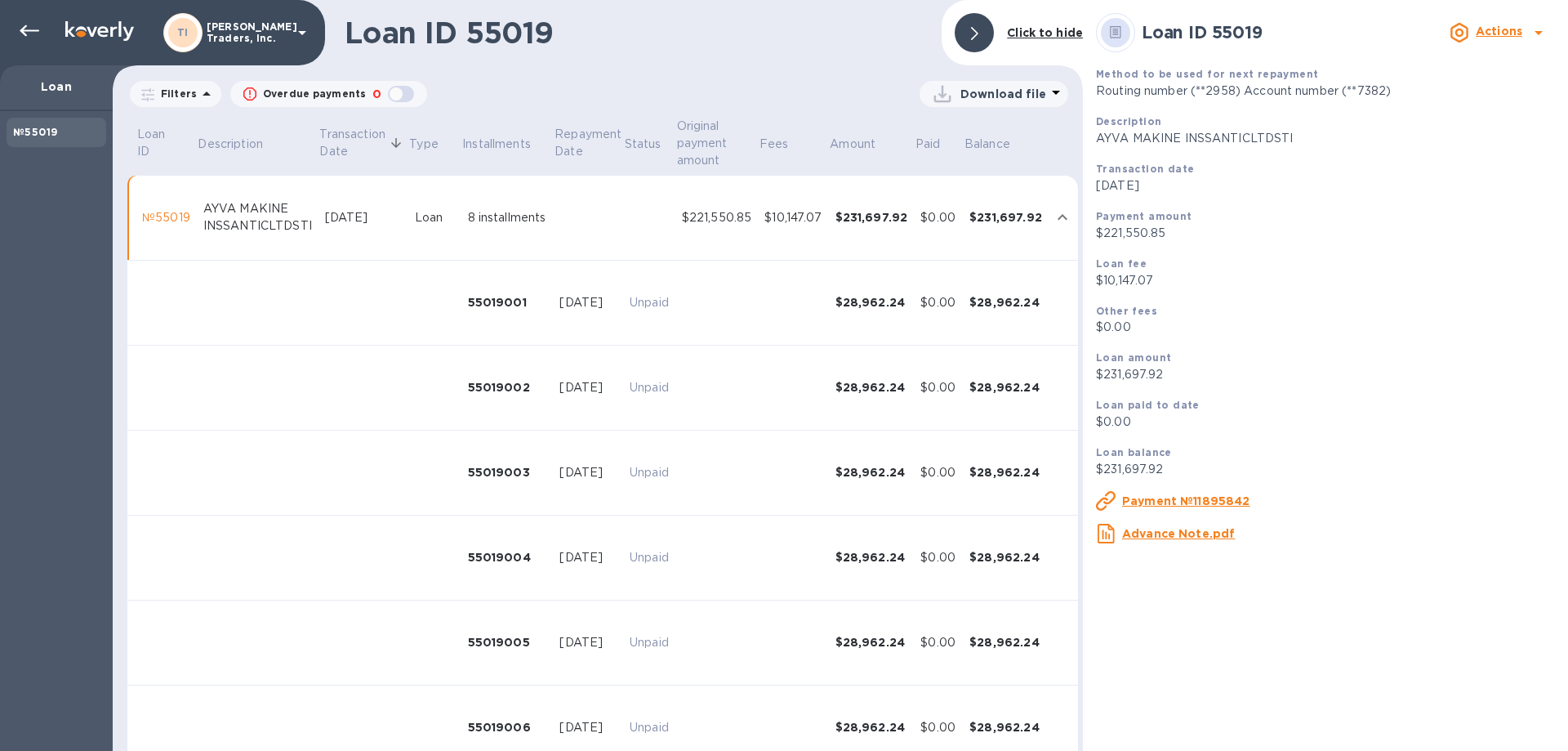
click at [1056, 89] on icon at bounding box center [1056, 92] width 19 height 19
click at [995, 133] on li "XLSX file" at bounding box center [995, 133] width 111 height 46
